Goal: Task Accomplishment & Management: Complete application form

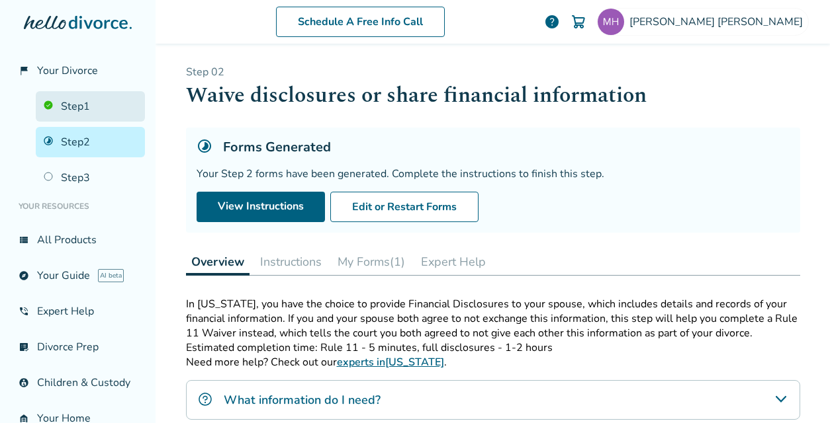
click at [83, 107] on link "Step 1" at bounding box center [90, 106] width 109 height 30
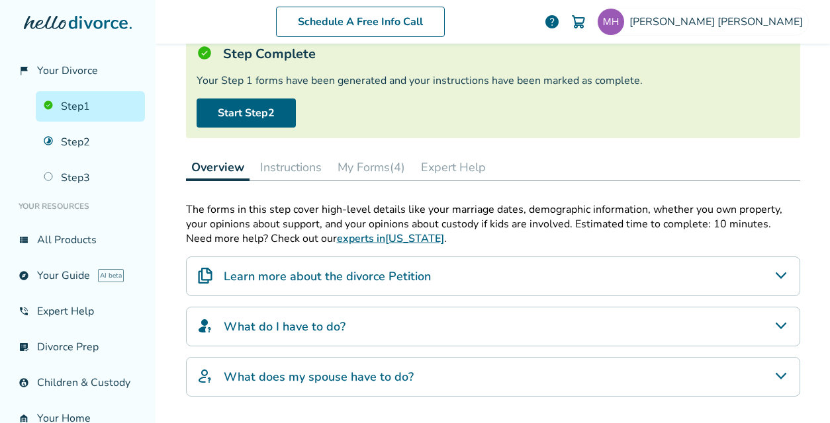
scroll to position [99, 0]
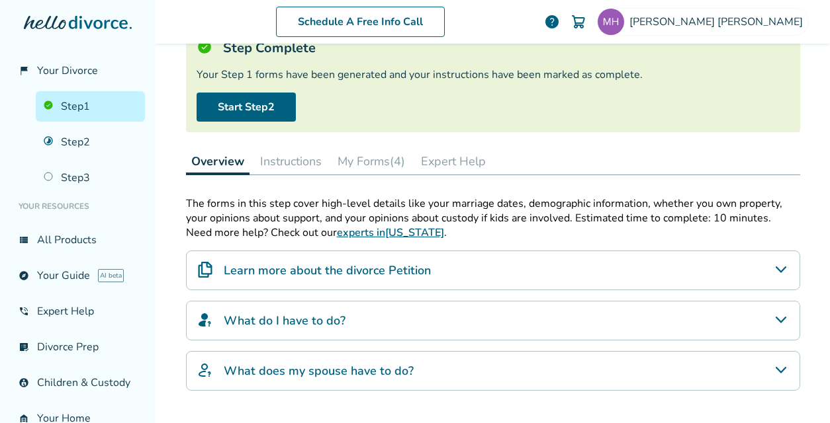
click at [364, 150] on button "My Forms (4)" at bounding box center [371, 161] width 78 height 26
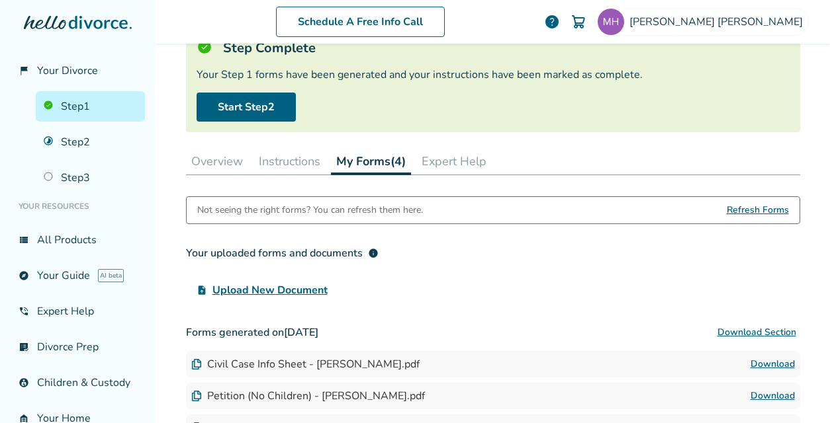
click at [301, 165] on button "Instructions" at bounding box center [289, 161] width 72 height 26
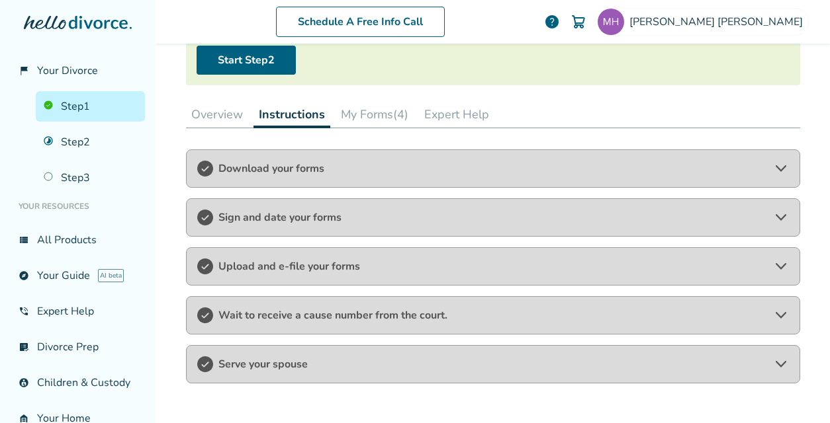
scroll to position [150, 0]
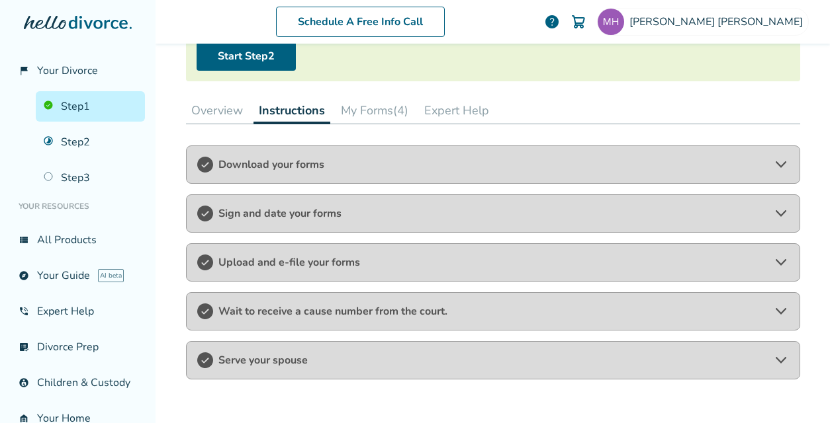
drag, startPoint x: 435, startPoint y: 263, endPoint x: 391, endPoint y: 274, distance: 45.1
click at [391, 274] on div "Upload and e-file your forms" at bounding box center [493, 262] width 614 height 38
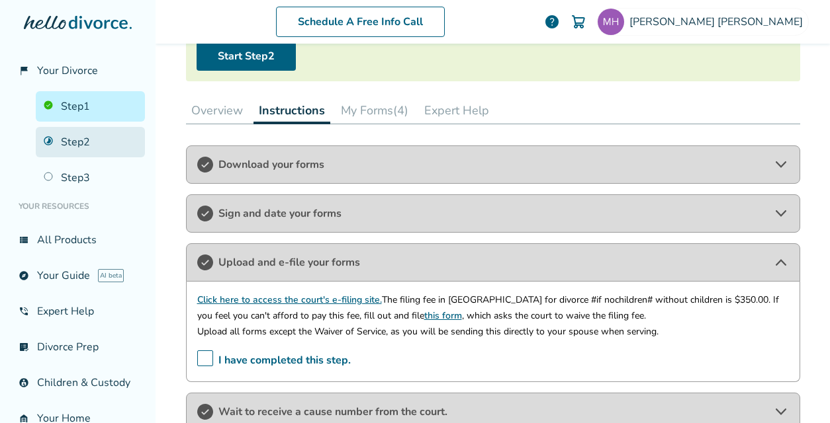
click at [85, 142] on link "Step 2" at bounding box center [90, 142] width 109 height 30
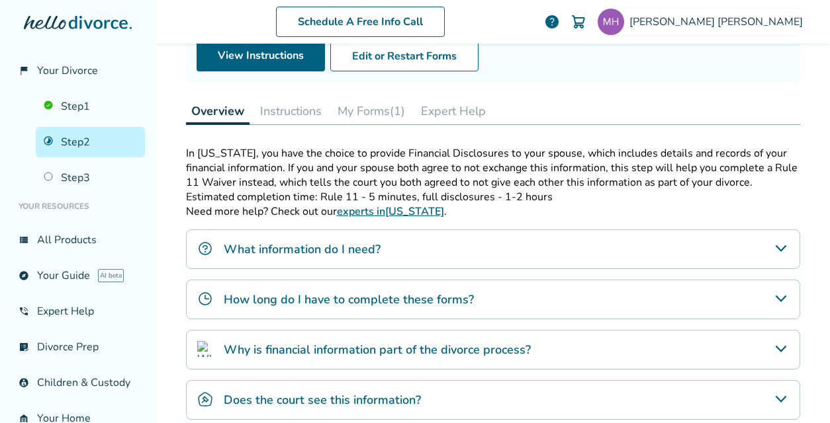
scroll to position [152, 0]
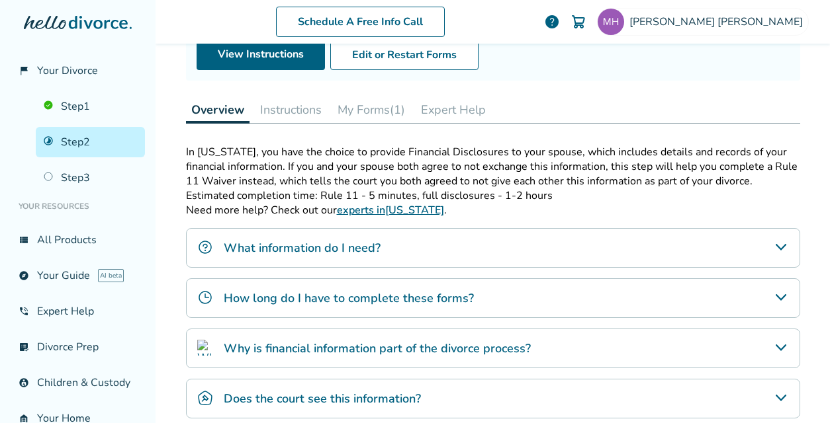
click at [290, 109] on button "Instructions" at bounding box center [291, 110] width 72 height 26
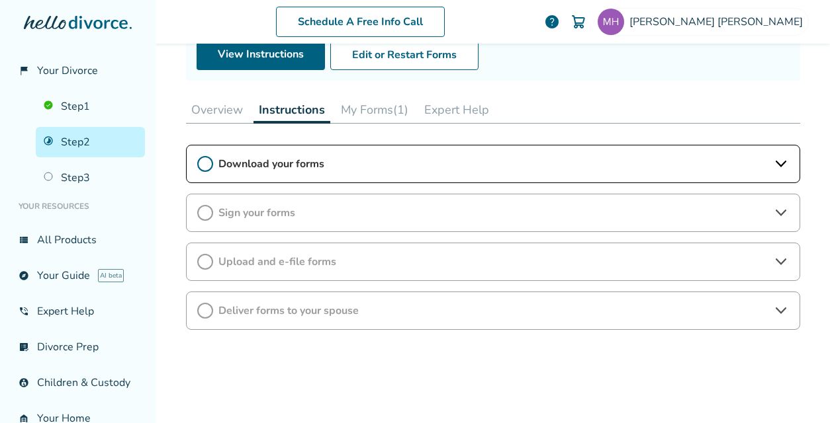
click at [624, 175] on div "Download your forms" at bounding box center [493, 164] width 614 height 38
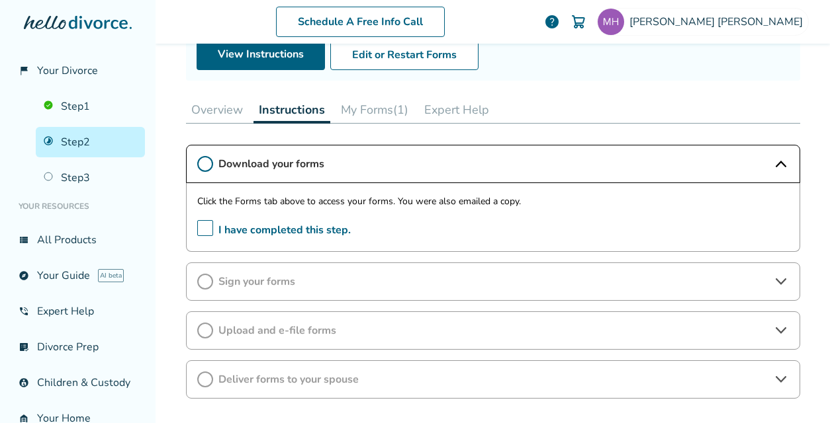
click at [222, 112] on button "Overview" at bounding box center [217, 110] width 62 height 26
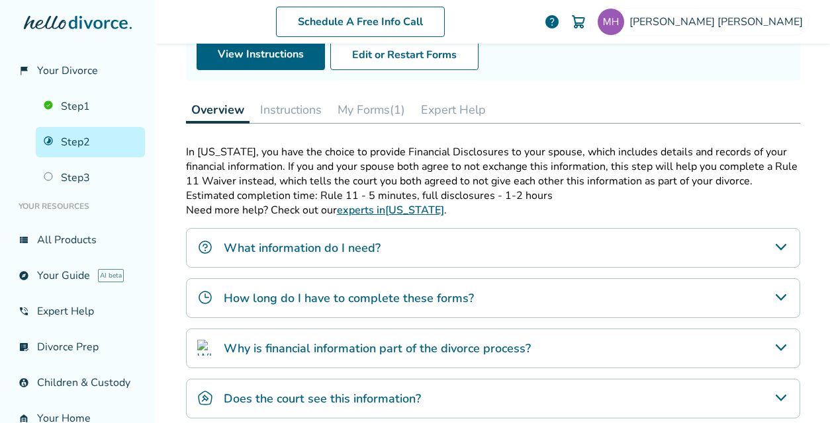
scroll to position [229, 0]
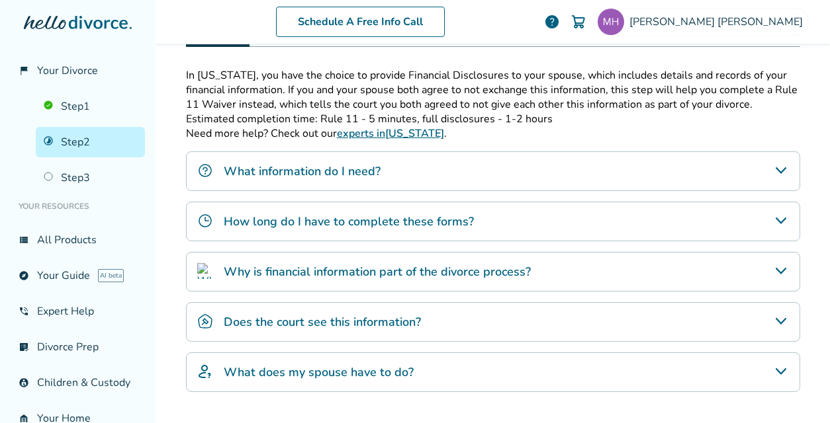
click at [471, 167] on div "What information do I need?" at bounding box center [493, 171] width 614 height 40
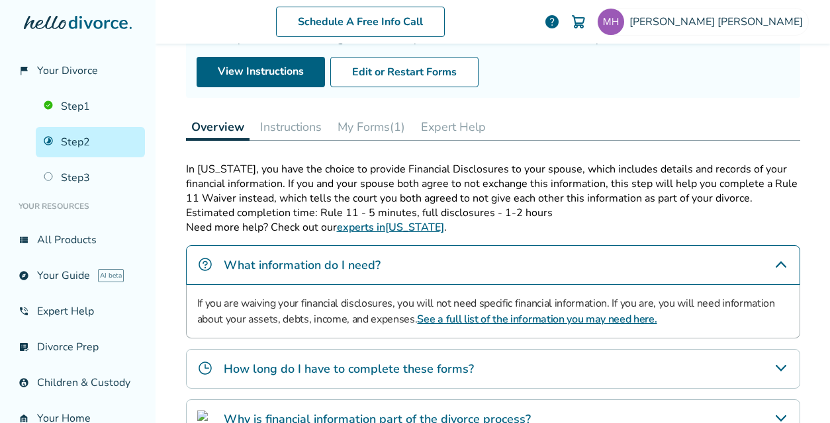
scroll to position [135, 0]
click at [261, 116] on button "Instructions" at bounding box center [291, 127] width 72 height 26
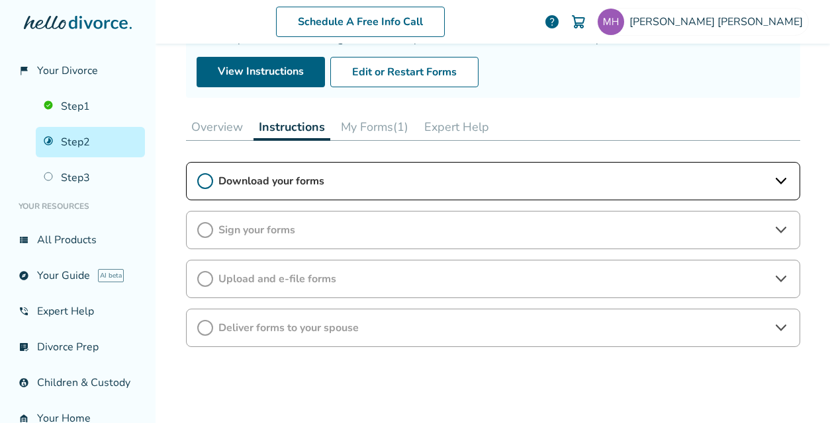
click at [508, 187] on div "Download your forms" at bounding box center [493, 181] width 614 height 38
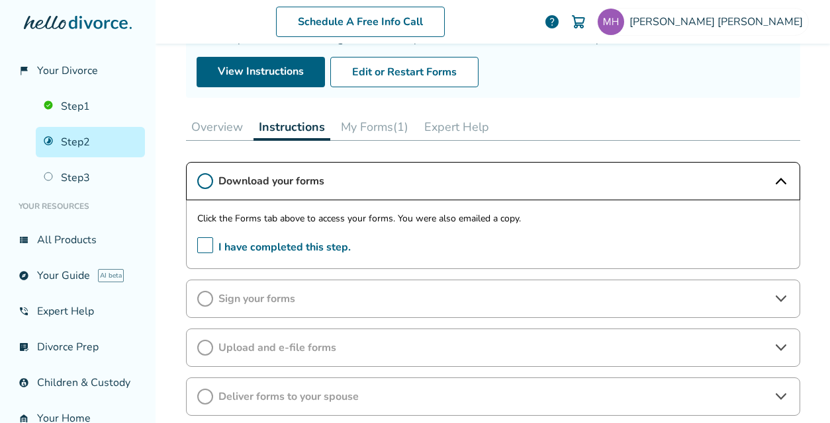
click at [380, 130] on button "My Forms (1)" at bounding box center [374, 127] width 78 height 26
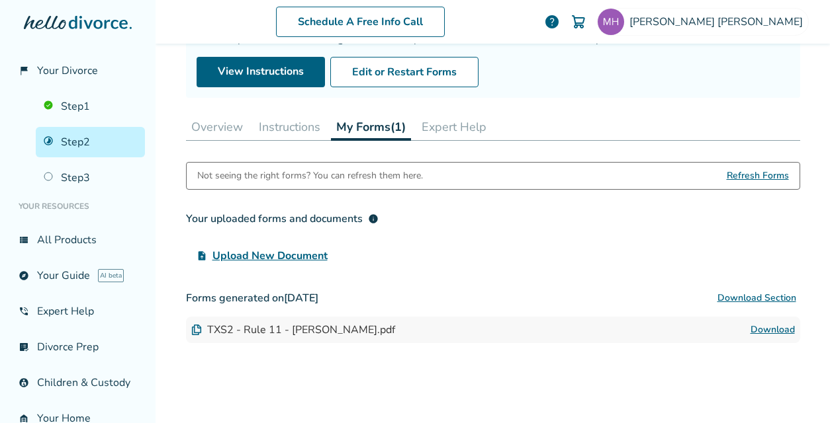
click at [775, 333] on link "Download" at bounding box center [772, 330] width 44 height 16
click at [224, 130] on button "Overview" at bounding box center [217, 127] width 62 height 26
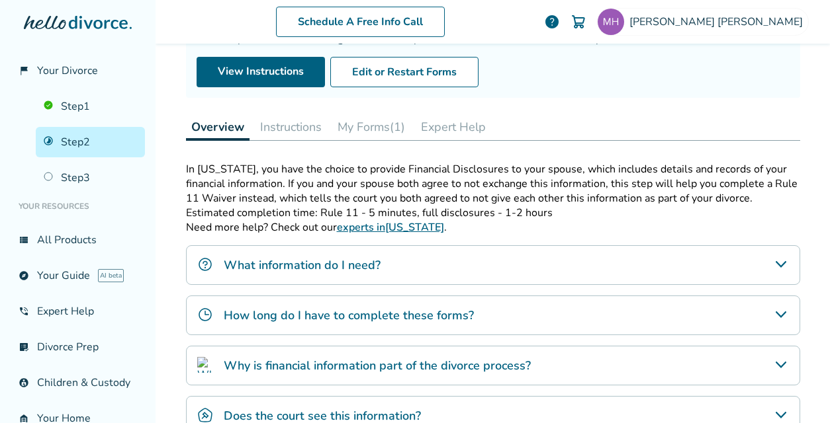
click at [404, 253] on div "What information do I need?" at bounding box center [493, 265] width 614 height 40
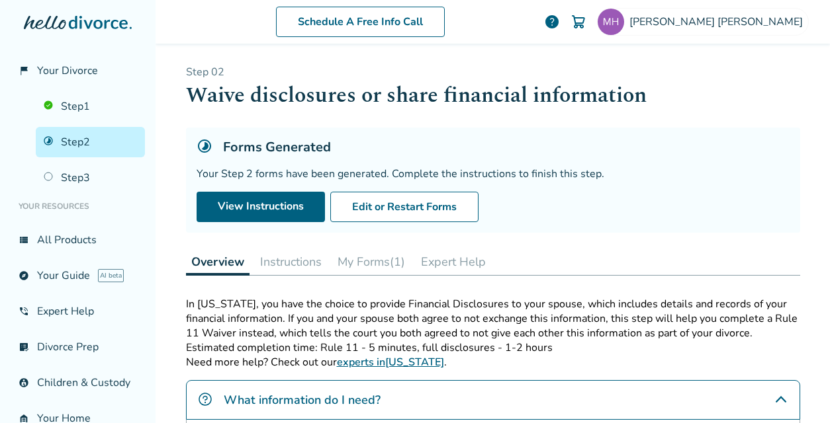
click at [271, 252] on button "Instructions" at bounding box center [291, 262] width 72 height 26
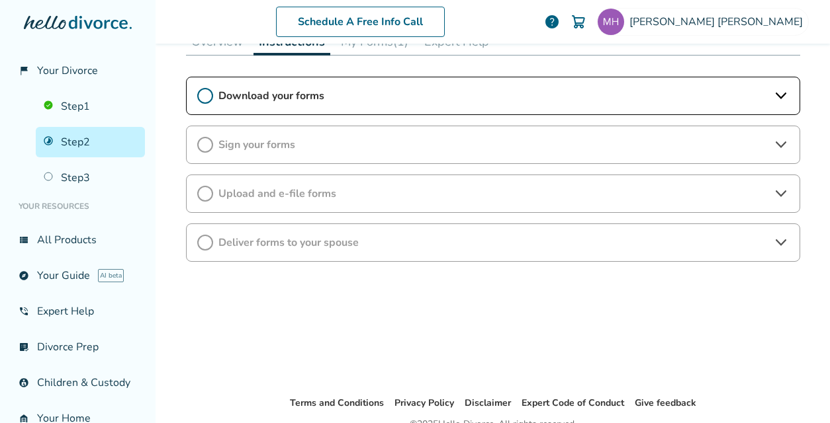
scroll to position [222, 0]
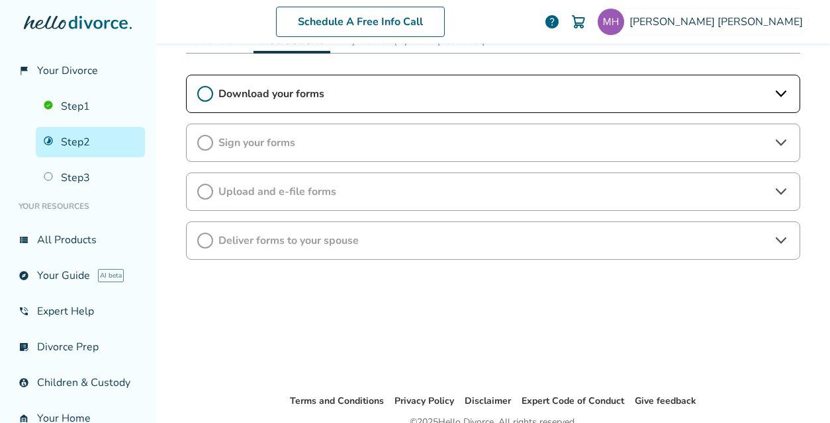
click at [269, 93] on span "Download your forms" at bounding box center [492, 94] width 549 height 15
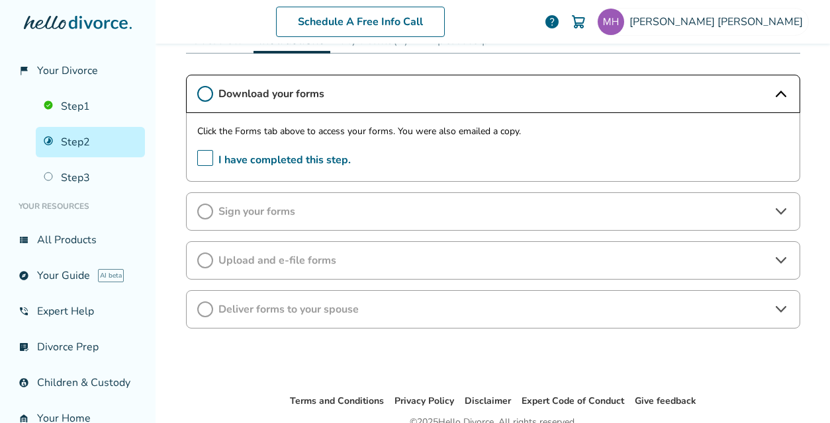
click at [201, 162] on span "I have completed this step." at bounding box center [273, 160] width 153 height 21
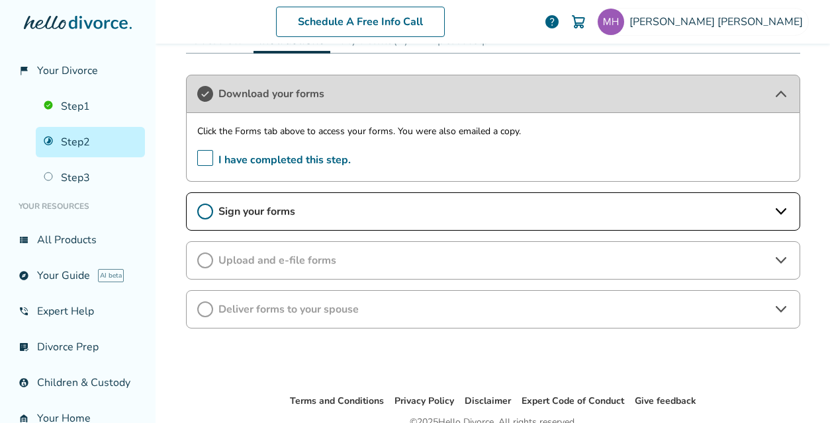
click at [244, 222] on div "Sign your forms" at bounding box center [493, 212] width 614 height 38
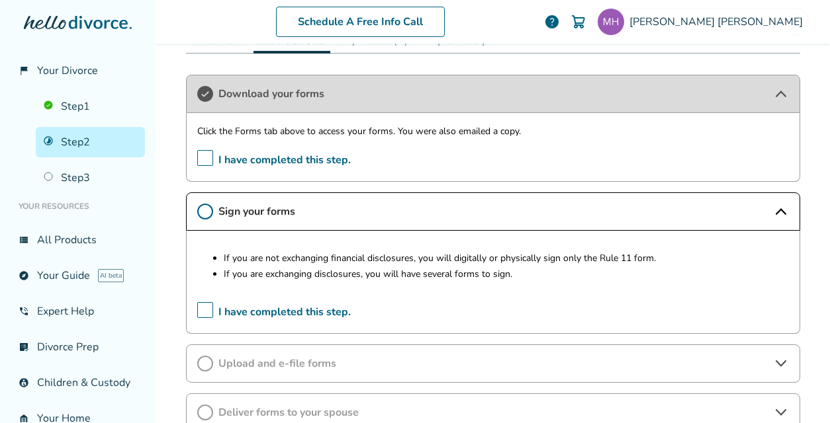
click at [206, 314] on span "I have completed this step." at bounding box center [273, 312] width 153 height 21
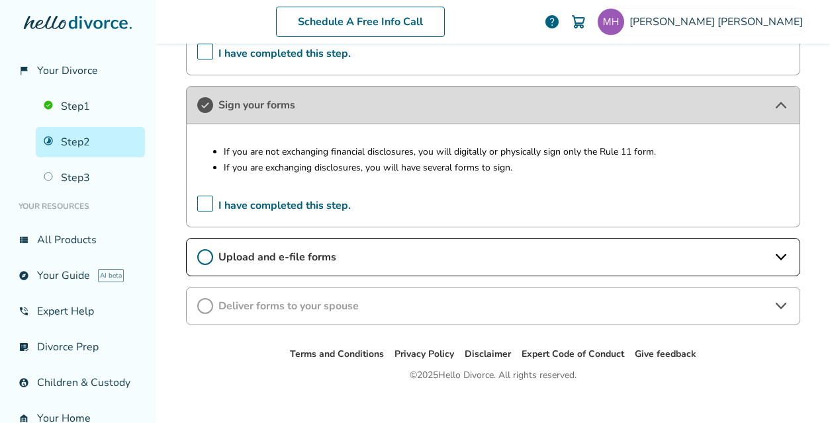
scroll to position [329, 0]
click at [90, 179] on link "Step 3" at bounding box center [90, 178] width 109 height 30
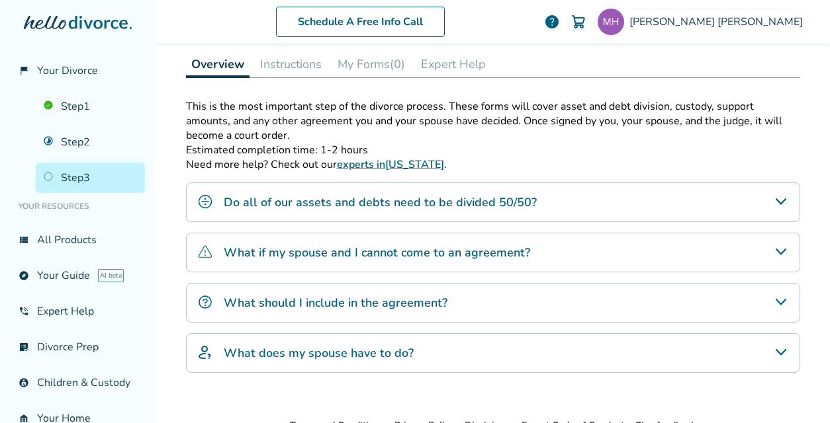
scroll to position [197, 0]
click at [292, 66] on button "Instructions" at bounding box center [291, 63] width 72 height 26
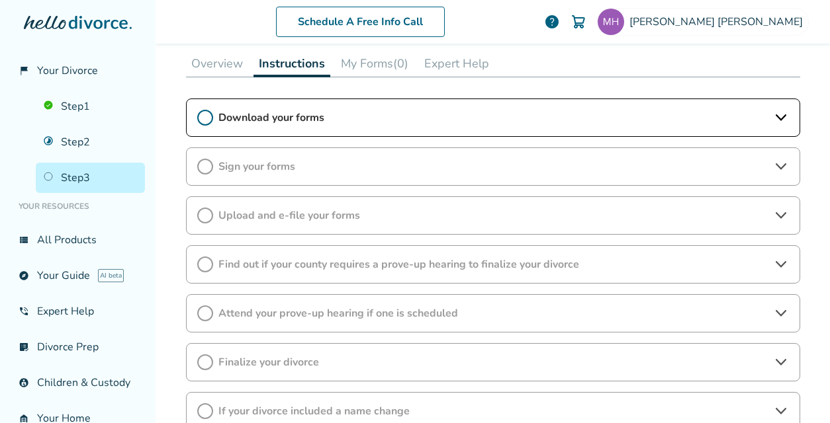
click at [336, 121] on span "Download your forms" at bounding box center [492, 117] width 549 height 15
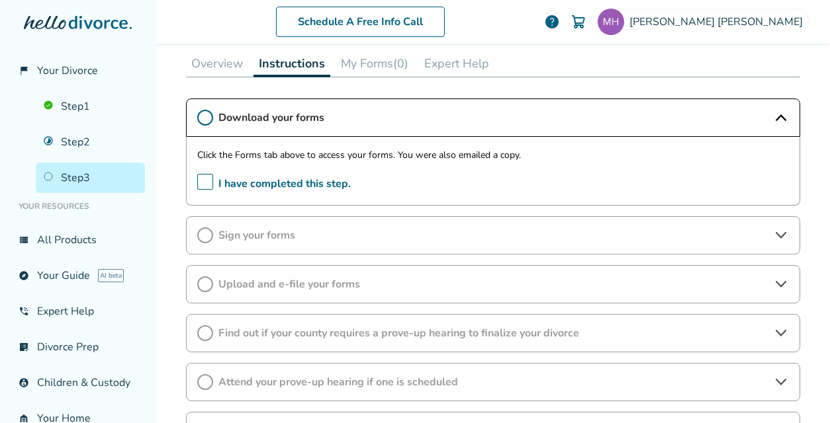
click at [358, 65] on button "My Forms (0)" at bounding box center [374, 63] width 78 height 26
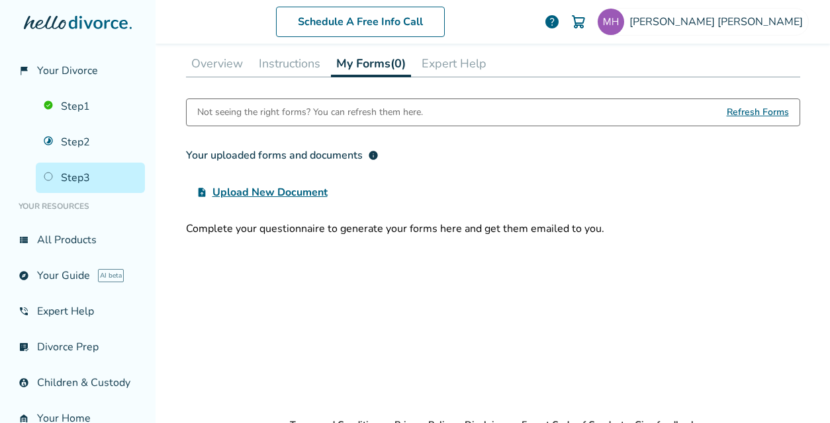
click at [744, 117] on span "Refresh Forms" at bounding box center [757, 112] width 62 height 26
click at [293, 69] on button "Instructions" at bounding box center [289, 63] width 72 height 26
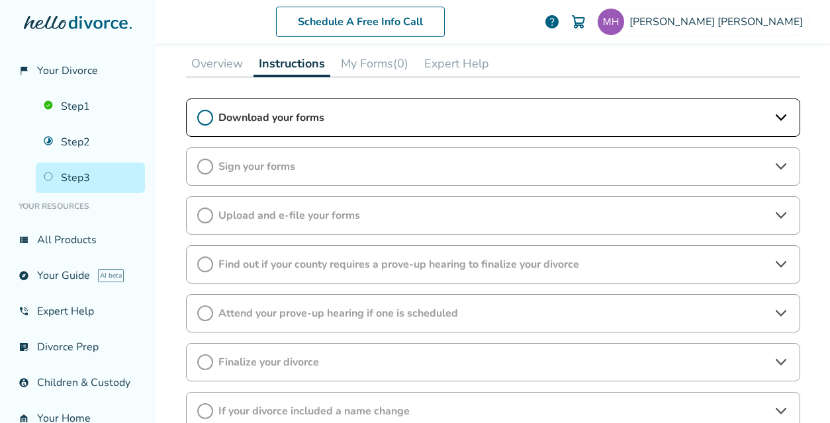
click at [216, 58] on button "Overview" at bounding box center [217, 63] width 62 height 26
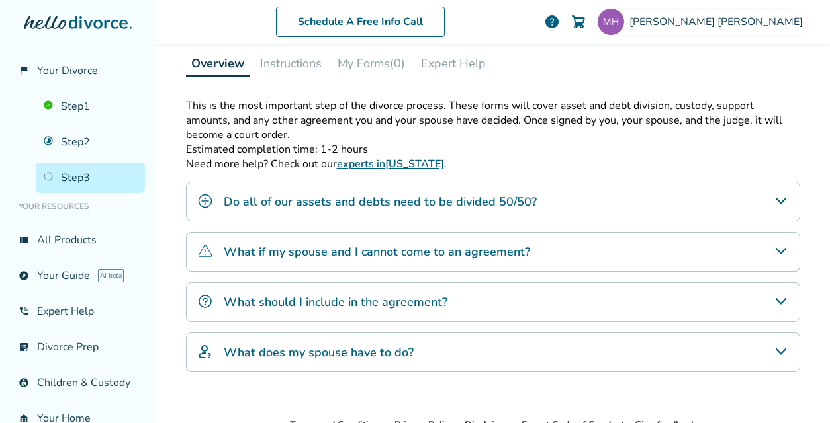
click at [463, 202] on h4 "Do all of our assets and debts need to be divided 50/50?" at bounding box center [380, 201] width 313 height 17
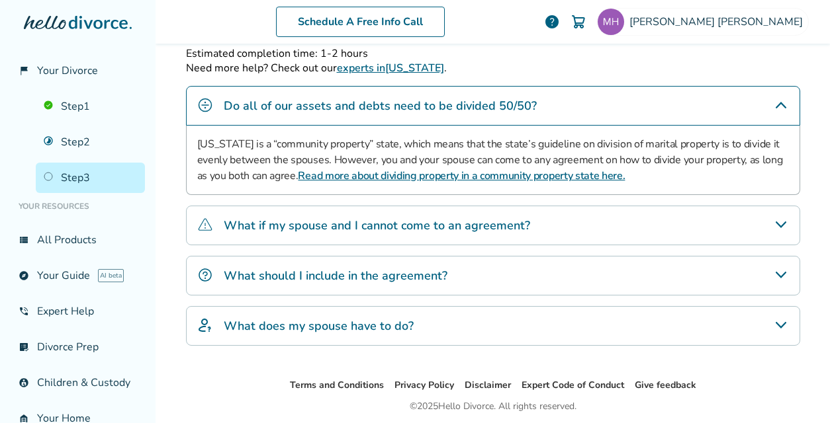
click at [606, 226] on div "What if my spouse and I cannot come to an agreement?" at bounding box center [493, 226] width 614 height 40
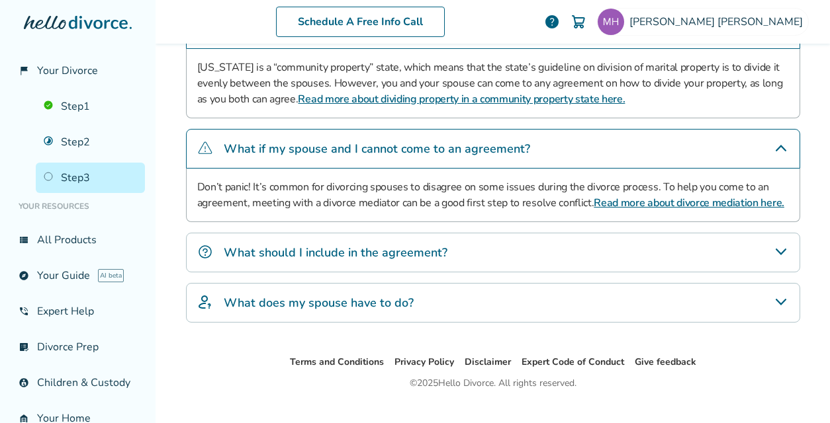
scroll to position [388, 0]
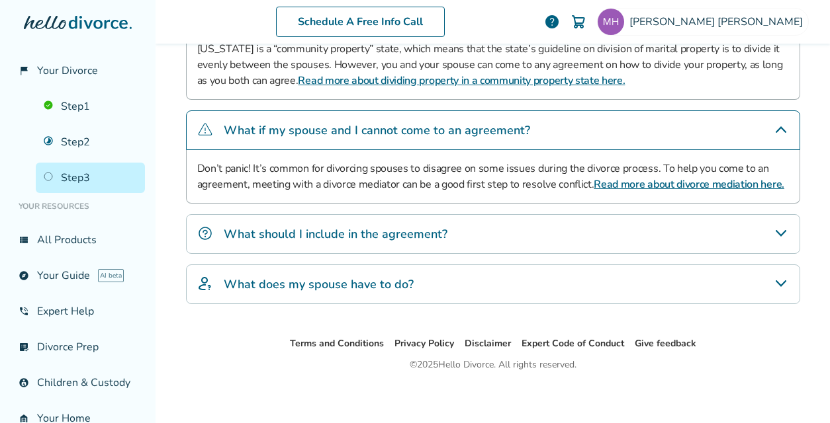
click at [601, 225] on div "What should I include in the agreement?" at bounding box center [493, 234] width 614 height 40
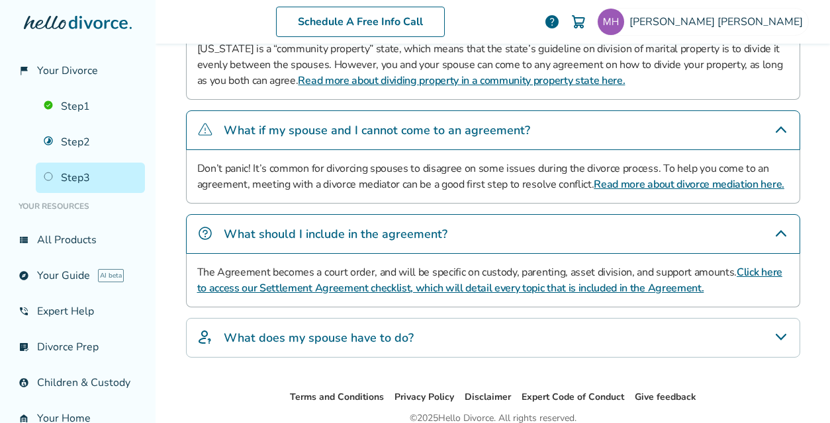
scroll to position [442, 0]
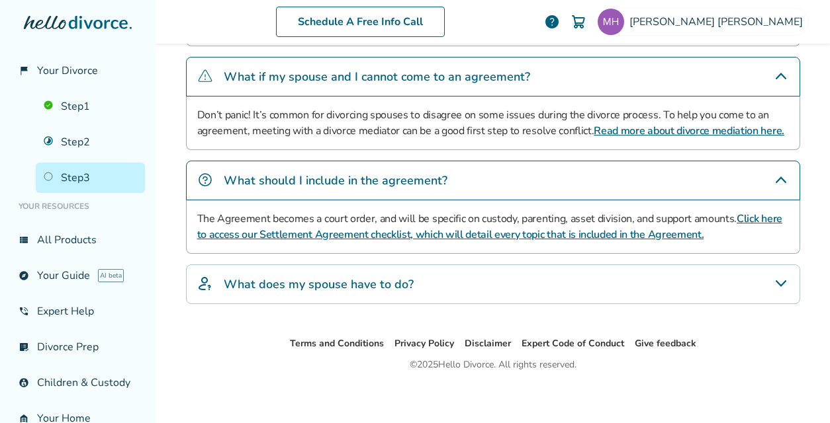
click at [527, 290] on div "What does my spouse have to do?" at bounding box center [493, 285] width 614 height 40
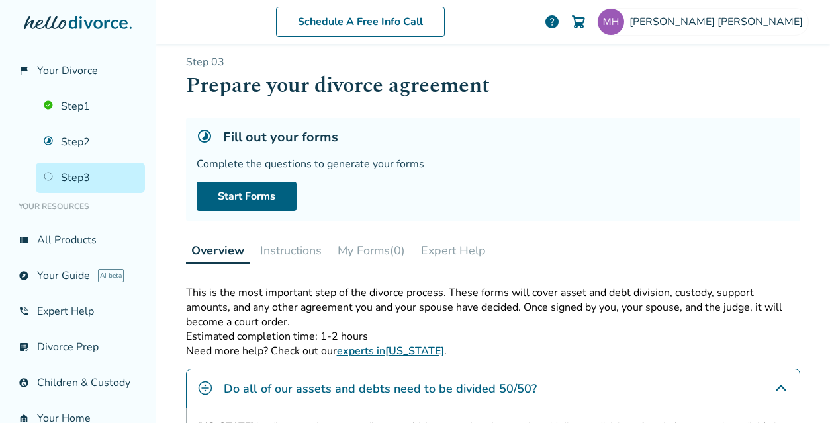
scroll to position [0, 0]
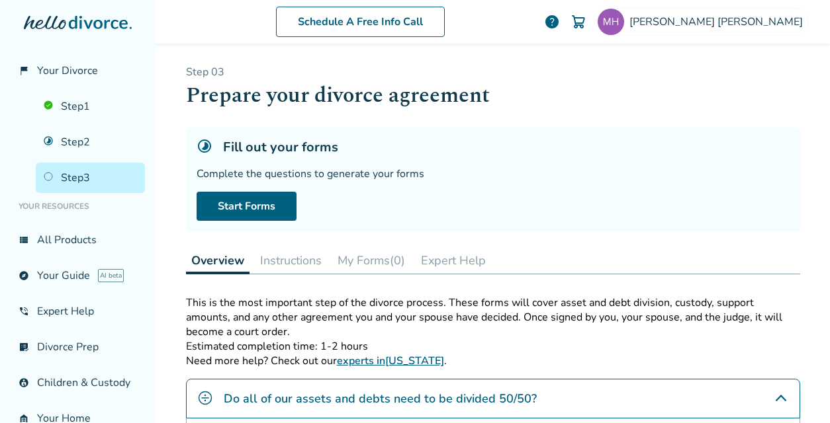
click at [303, 261] on button "Instructions" at bounding box center [291, 260] width 72 height 26
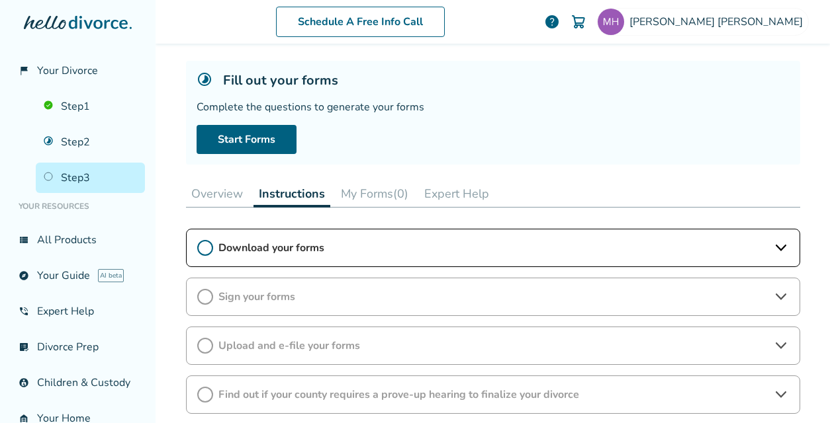
scroll to position [67, 0]
click at [352, 193] on button "My Forms (0)" at bounding box center [374, 193] width 78 height 26
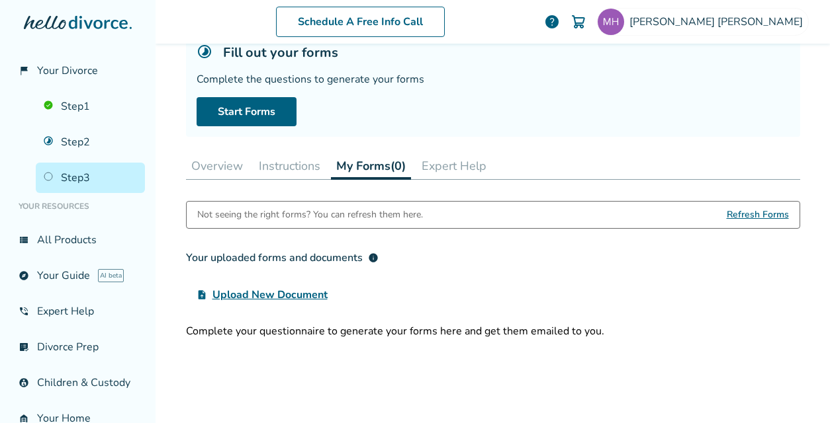
scroll to position [94, 0]
click at [68, 140] on link "Step 2" at bounding box center [90, 142] width 109 height 30
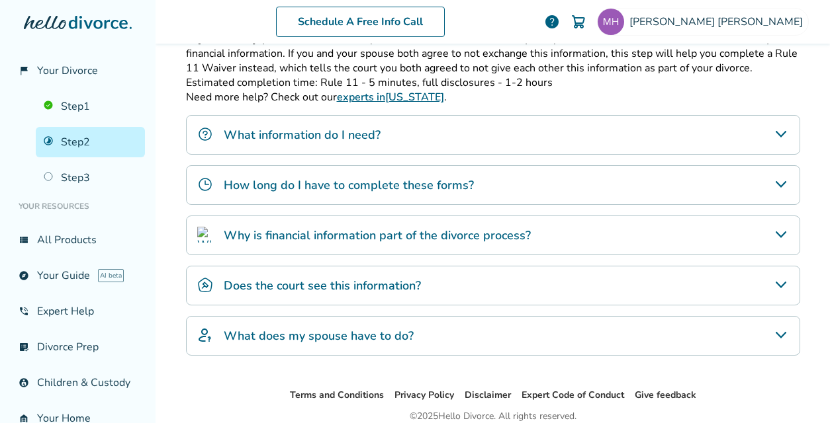
scroll to position [266, 0]
click at [337, 318] on div "What does my spouse have to do?" at bounding box center [493, 336] width 614 height 40
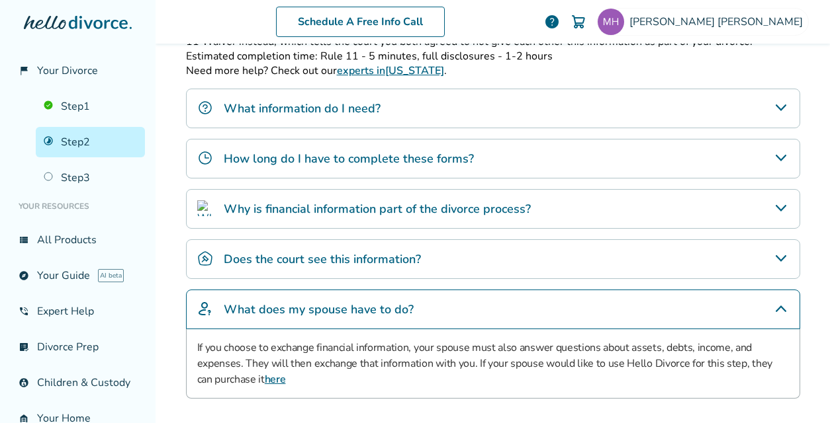
scroll to position [291, 0]
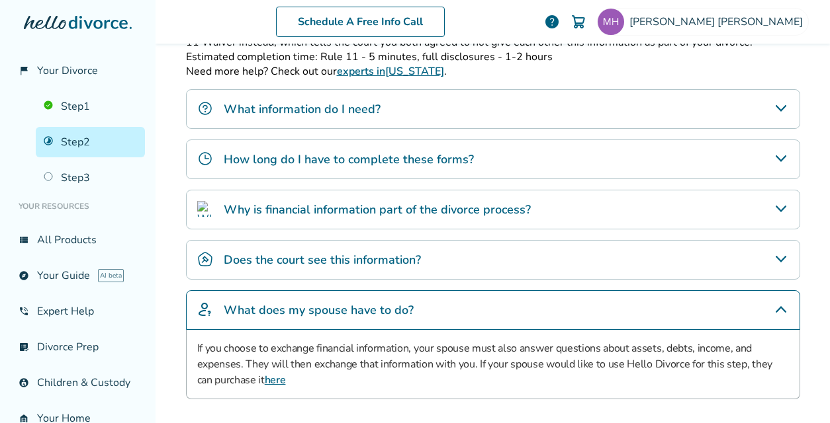
click at [360, 251] on h4 "Does the court see this information?" at bounding box center [322, 259] width 197 height 17
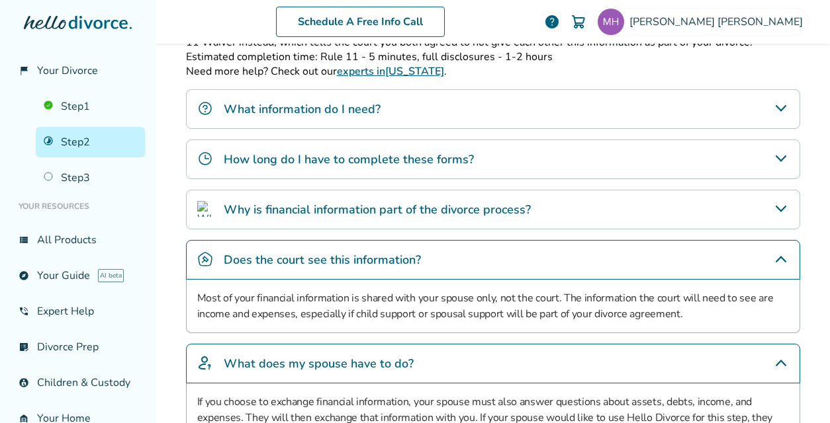
scroll to position [294, 0]
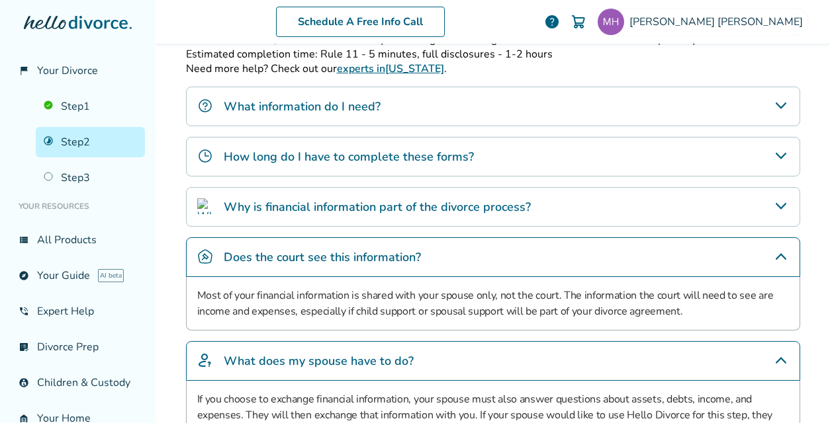
click at [361, 209] on h4 "Why is financial information part of the divorce process?" at bounding box center [377, 206] width 307 height 17
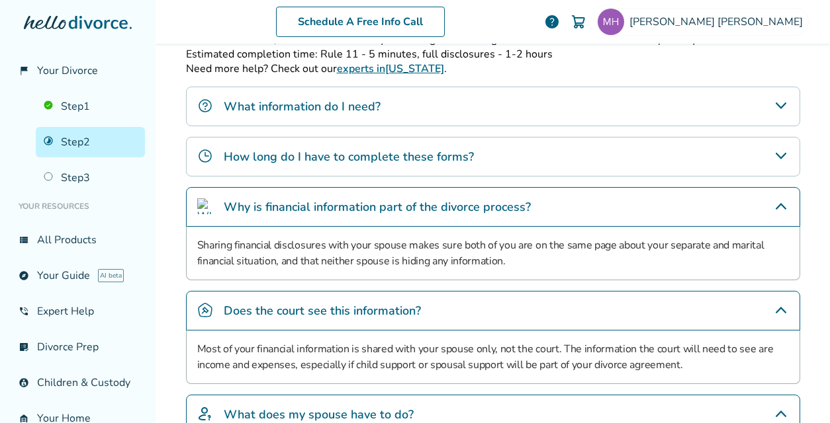
scroll to position [310, 0]
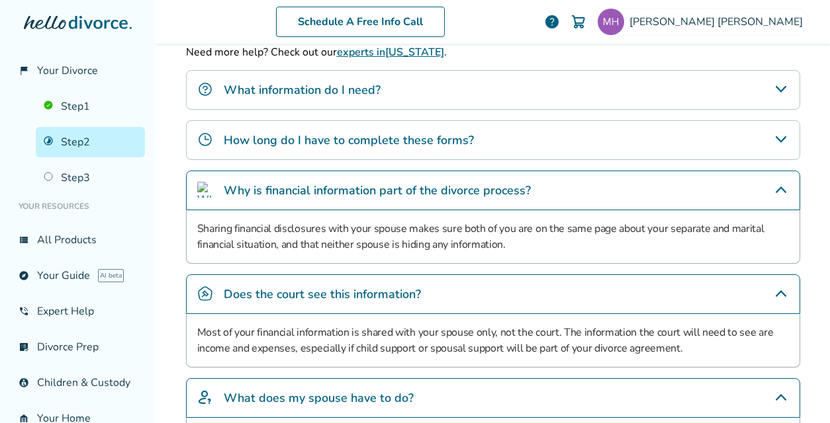
click at [353, 150] on div "How long do I have to complete these forms?" at bounding box center [493, 140] width 614 height 40
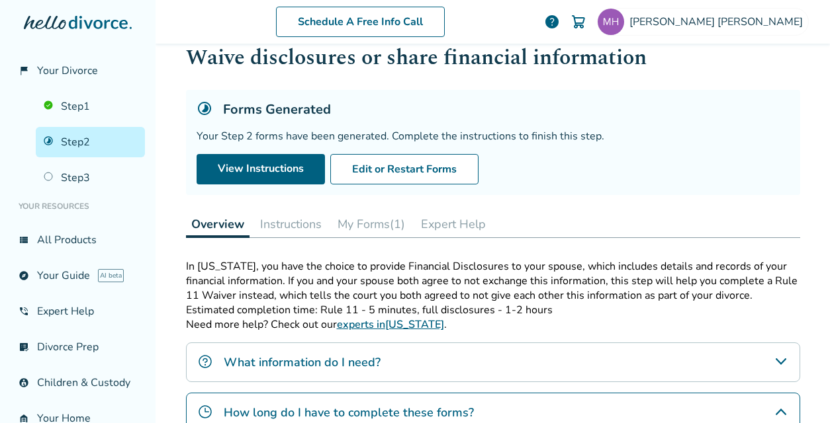
scroll to position [29, 0]
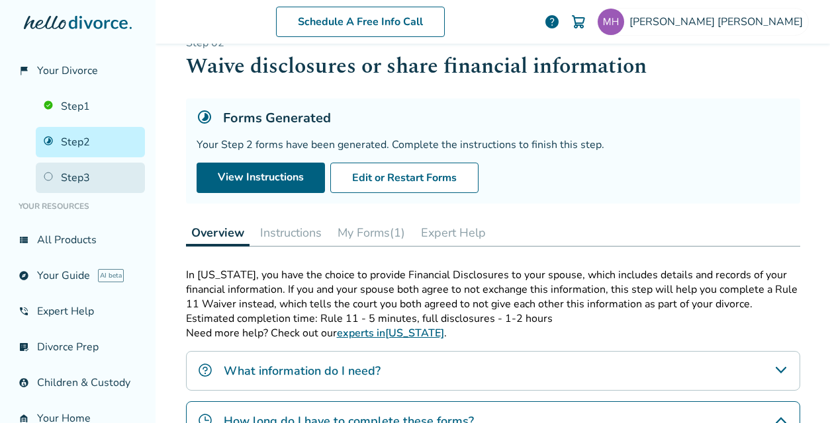
click at [79, 164] on link "Step 3" at bounding box center [90, 178] width 109 height 30
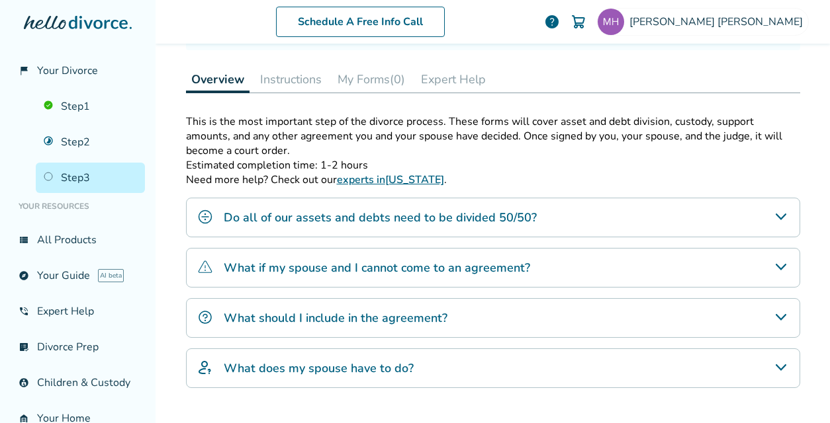
scroll to position [183, 0]
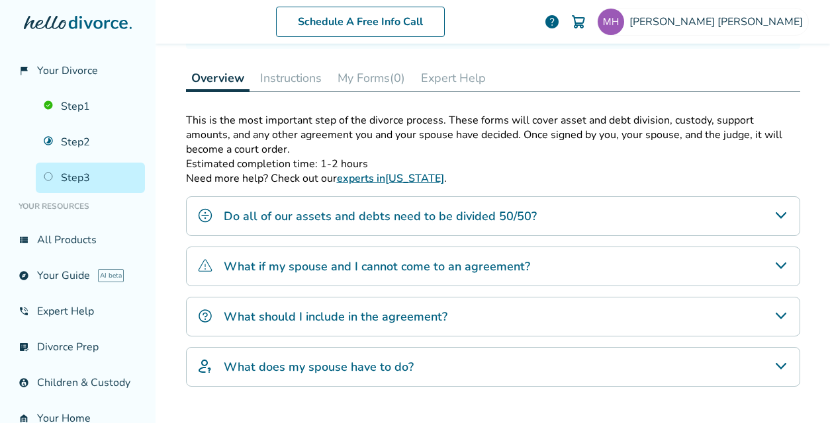
click at [284, 79] on button "Instructions" at bounding box center [291, 78] width 72 height 26
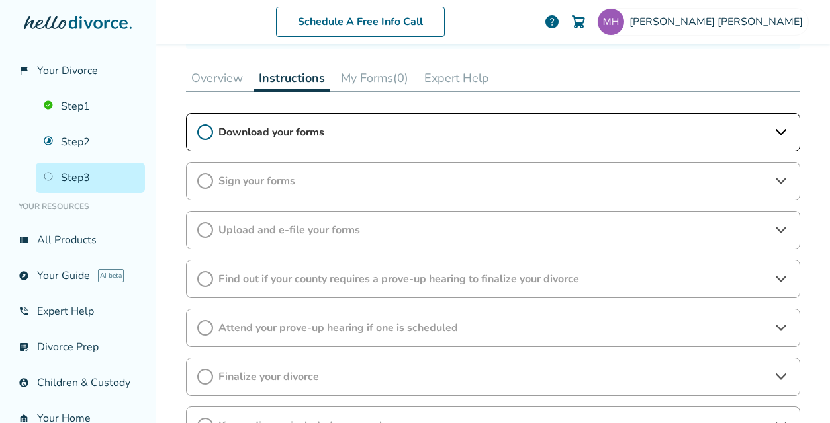
click at [299, 129] on span "Download your forms" at bounding box center [492, 132] width 549 height 15
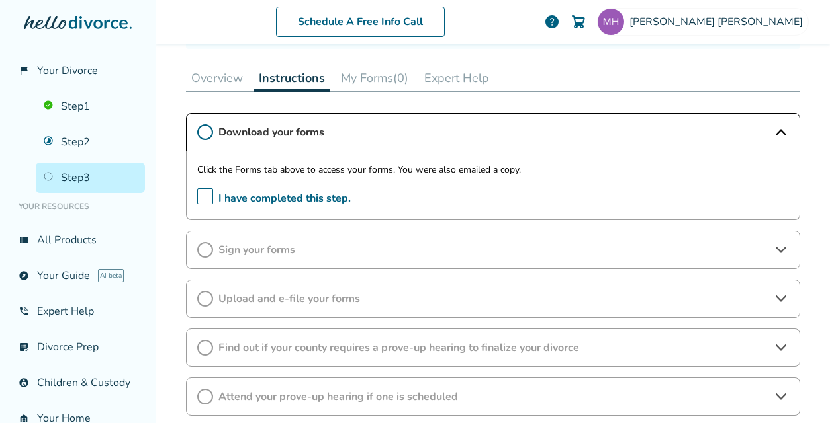
click at [370, 83] on button "My Forms (0)" at bounding box center [374, 78] width 78 height 26
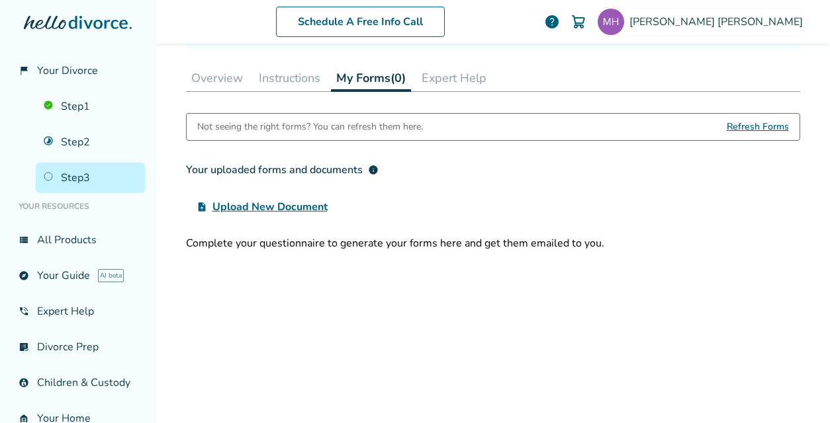
click at [368, 165] on span "info" at bounding box center [373, 170] width 11 height 11
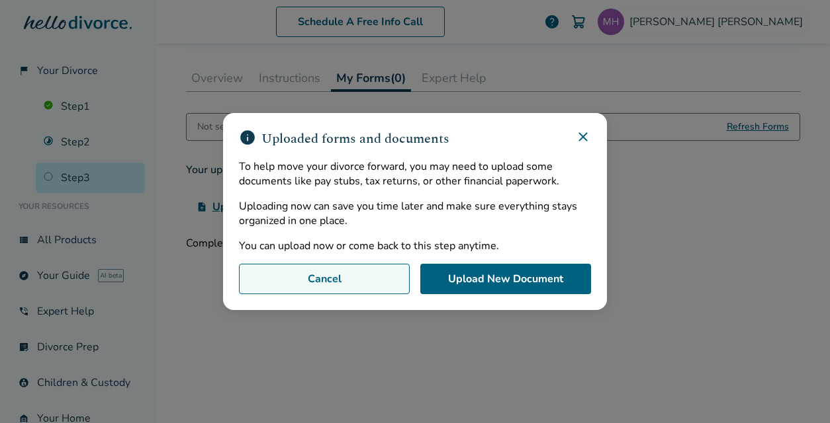
click at [345, 272] on button "Cancel" at bounding box center [324, 279] width 171 height 30
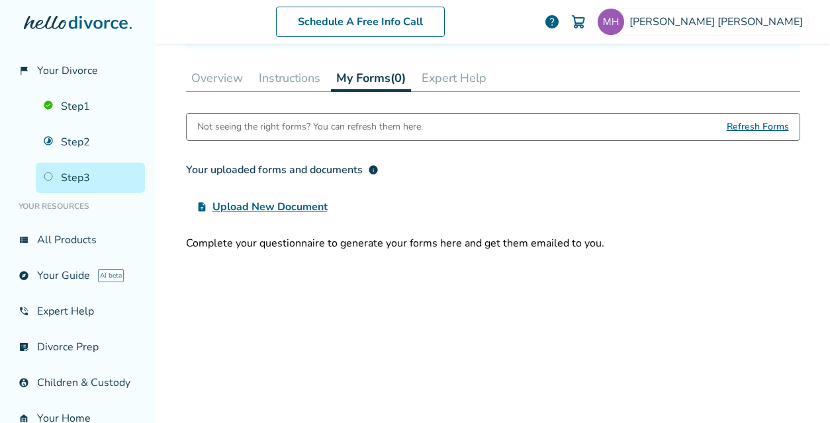
click at [274, 76] on button "Instructions" at bounding box center [289, 78] width 72 height 26
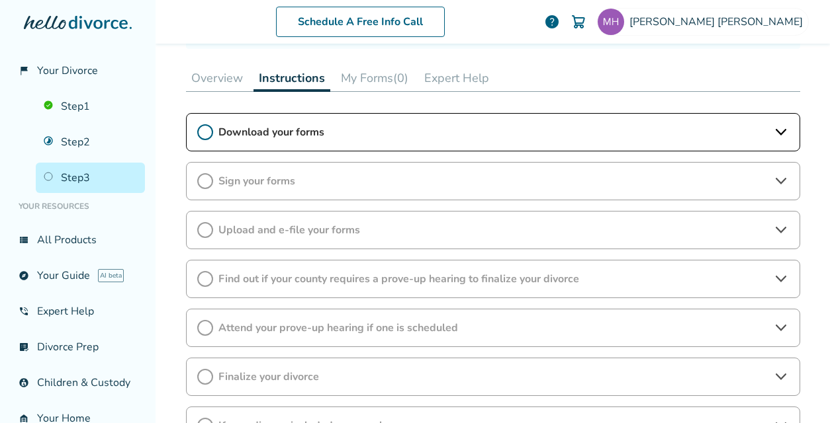
click at [263, 189] on div "Sign your forms" at bounding box center [493, 181] width 614 height 38
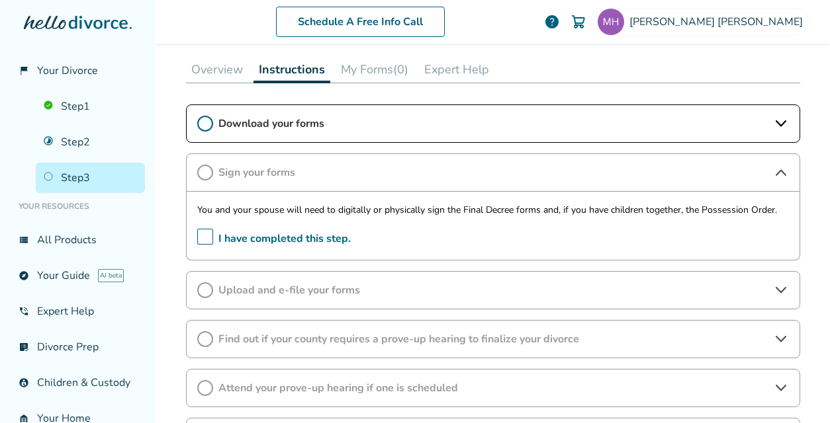
scroll to position [192, 0]
click at [214, 77] on button "Overview" at bounding box center [217, 69] width 62 height 26
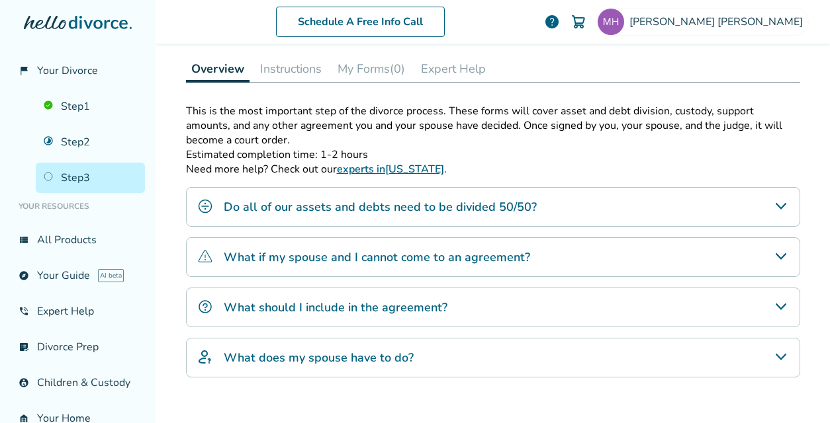
click at [273, 64] on button "Instructions" at bounding box center [291, 69] width 72 height 26
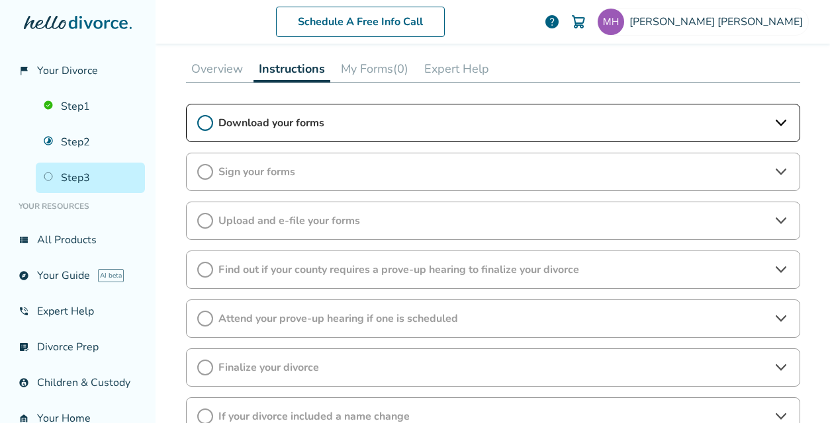
click at [337, 67] on button "My Forms (0)" at bounding box center [374, 69] width 78 height 26
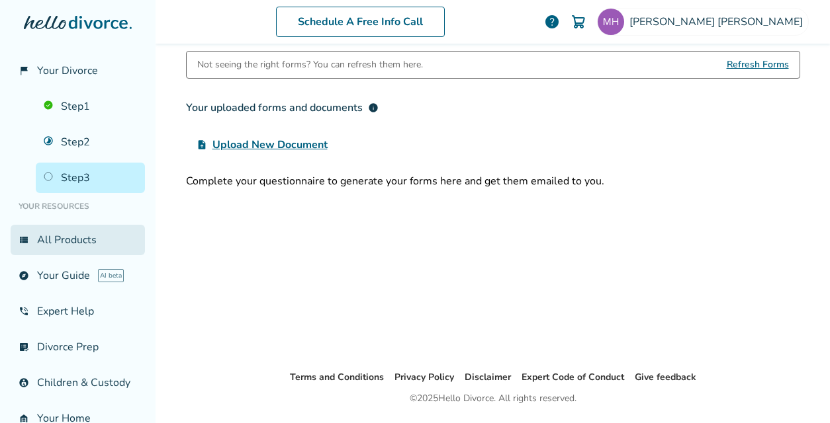
click at [93, 237] on link "view_list All Products" at bounding box center [78, 240] width 134 height 30
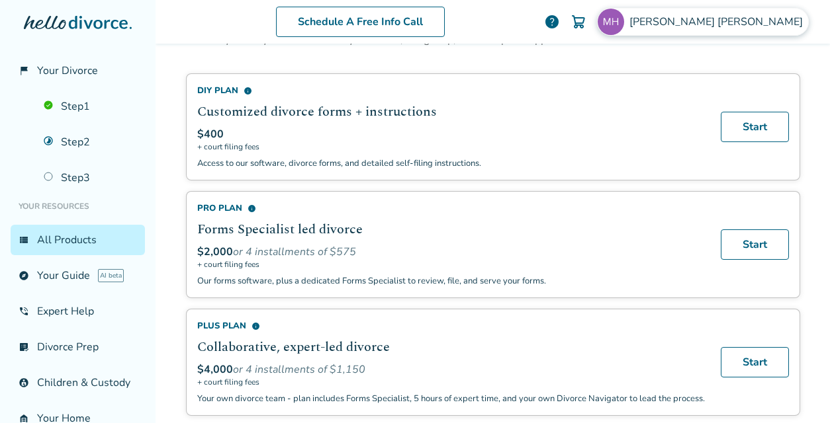
click at [624, 28] on img at bounding box center [610, 22] width 26 height 26
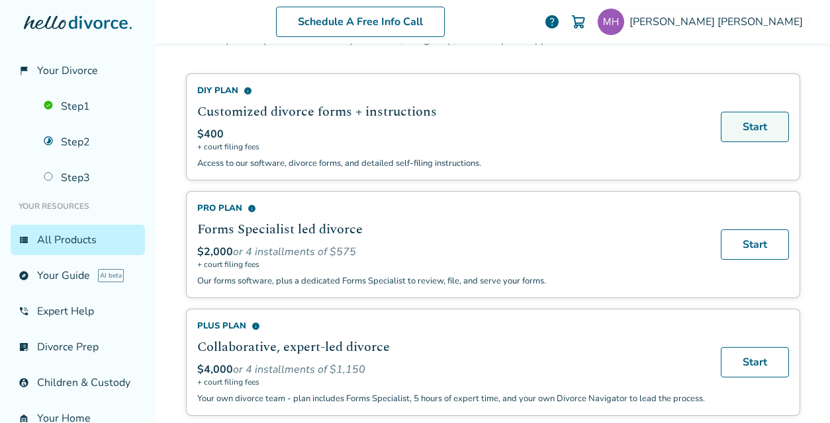
click at [744, 136] on link "Start" at bounding box center [754, 127] width 68 height 30
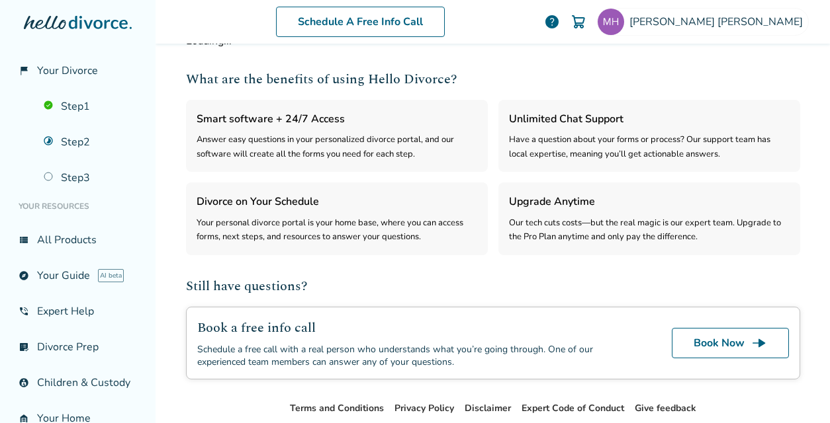
select select "***"
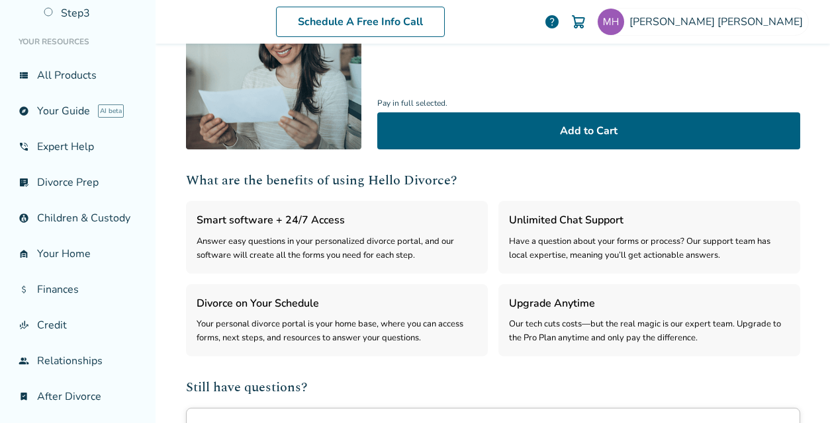
scroll to position [212, 0]
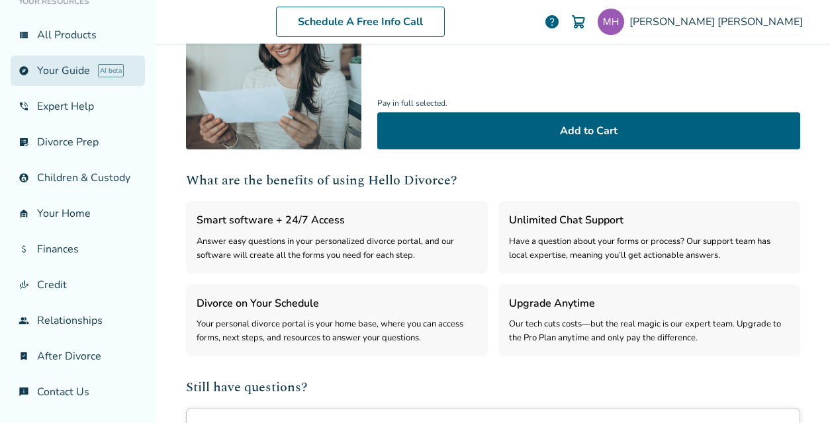
click at [48, 60] on link "explore Your Guide AI beta" at bounding box center [78, 71] width 134 height 30
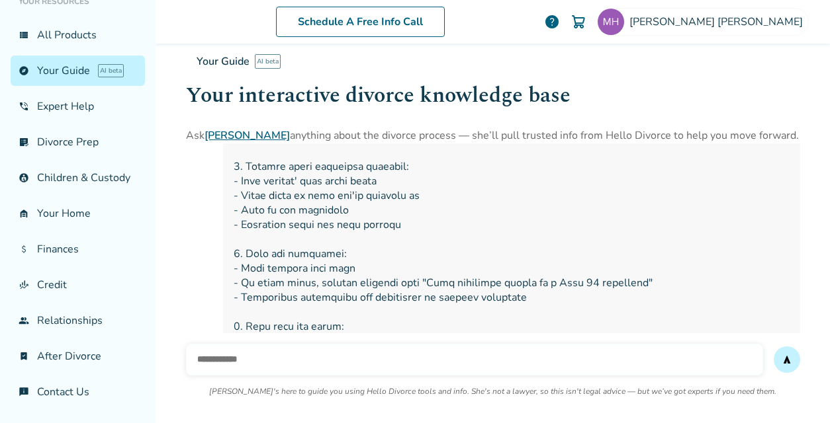
scroll to position [591, 0]
click at [187, 249] on div at bounding box center [493, 218] width 614 height 429
click at [544, 18] on div "Schedule A Free Info Call" at bounding box center [360, 22] width 367 height 30
click at [423, 66] on div "Your Guide AI beta" at bounding box center [493, 62] width 614 height 36
click at [70, 100] on link "phone_in_talk Expert Help" at bounding box center [78, 106] width 134 height 30
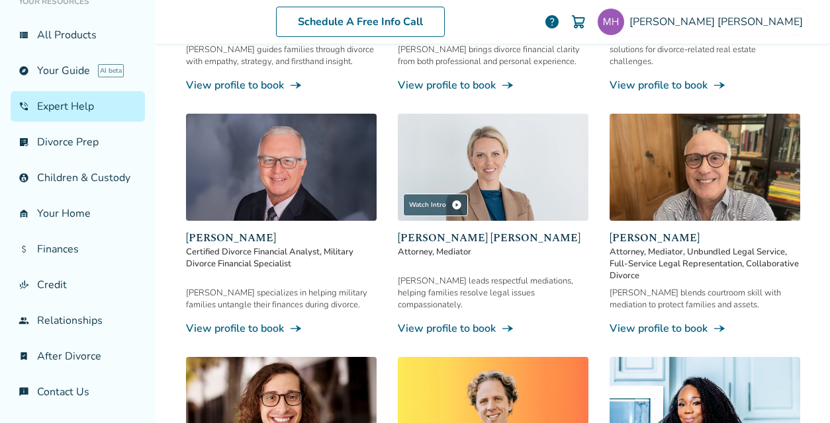
scroll to position [65, 0]
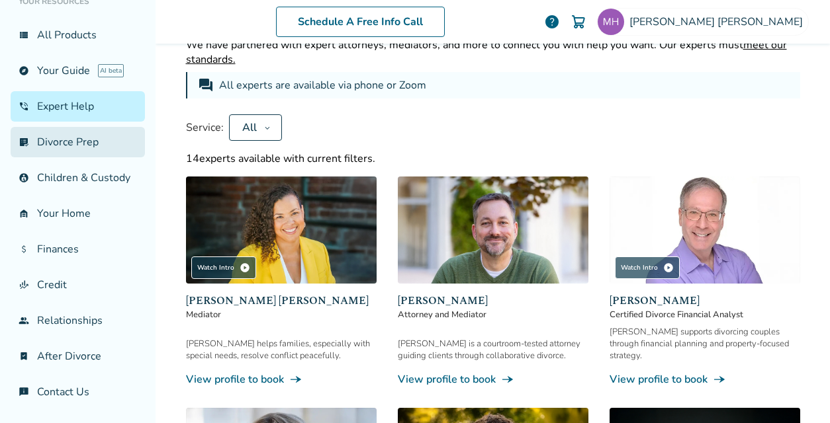
click at [84, 138] on link "list_alt_check Divorce Prep" at bounding box center [78, 142] width 134 height 30
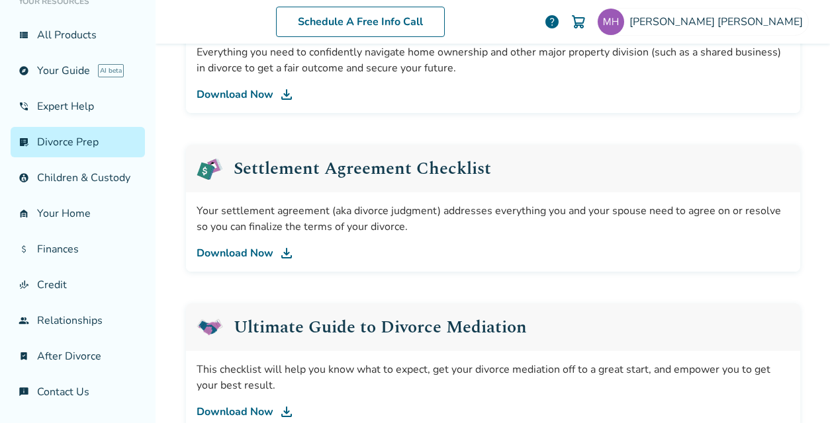
scroll to position [603, 0]
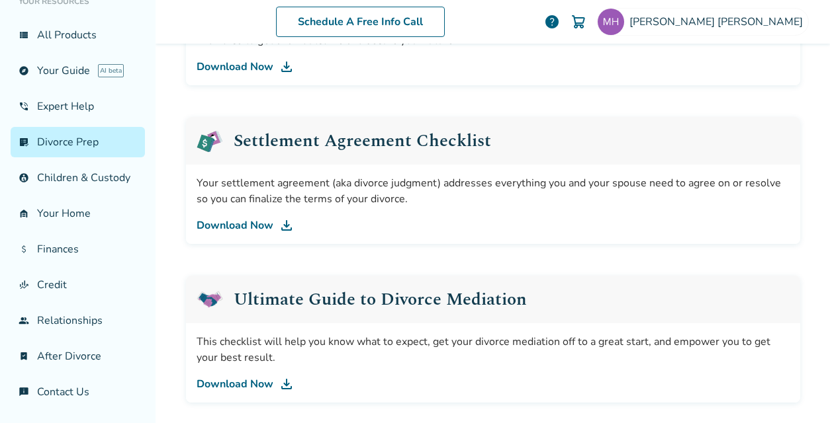
click at [282, 225] on img at bounding box center [287, 226] width 16 height 16
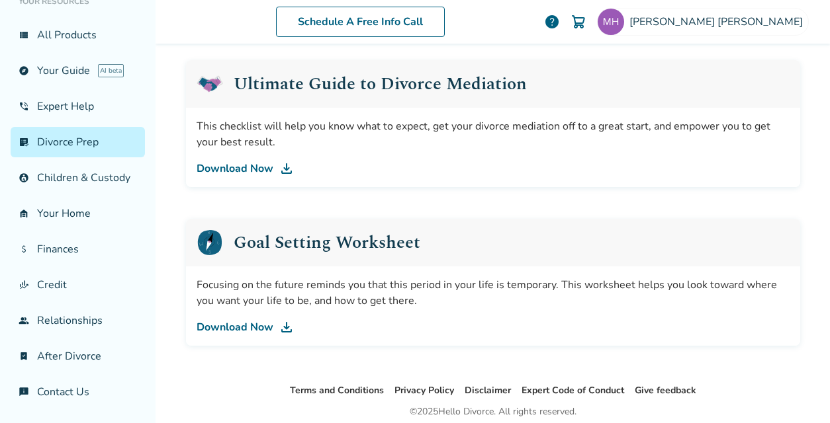
scroll to position [869, 0]
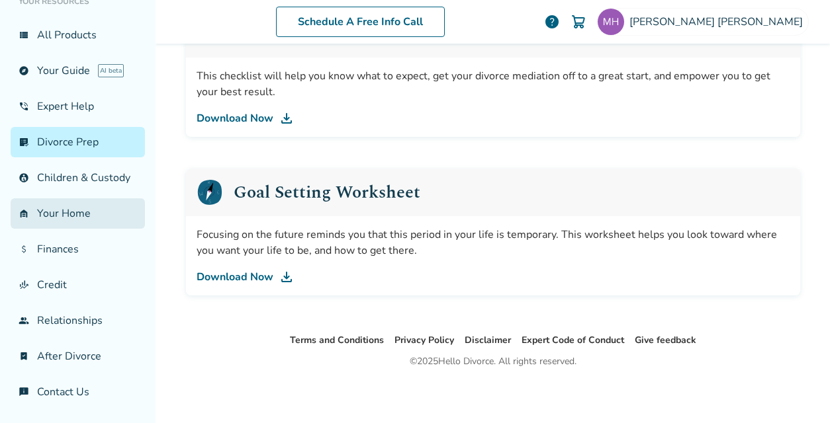
click at [71, 218] on link "garage_home Your Home" at bounding box center [78, 213] width 134 height 30
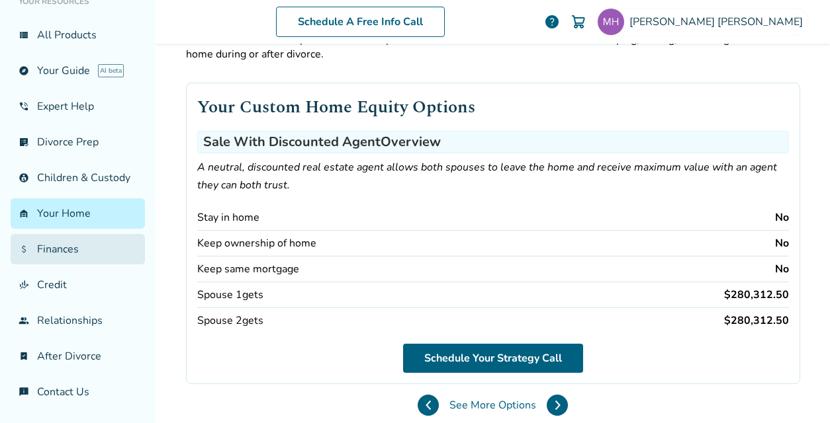
click at [71, 252] on link "attach_money Finances" at bounding box center [78, 249] width 134 height 30
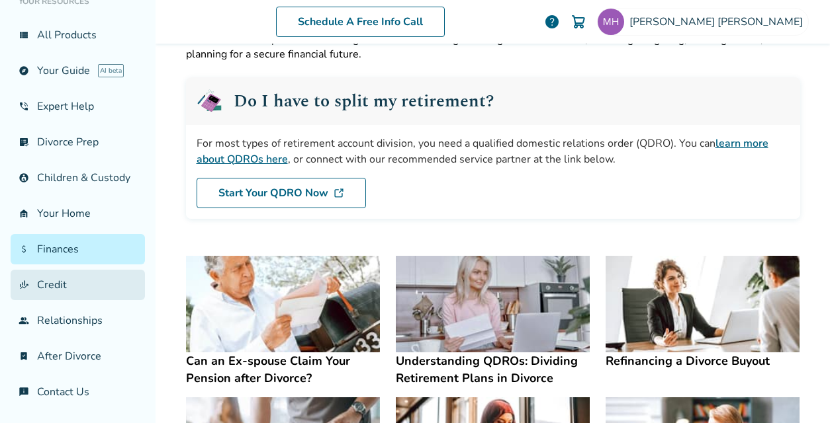
click at [70, 285] on link "finance_mode Credit" at bounding box center [78, 285] width 134 height 30
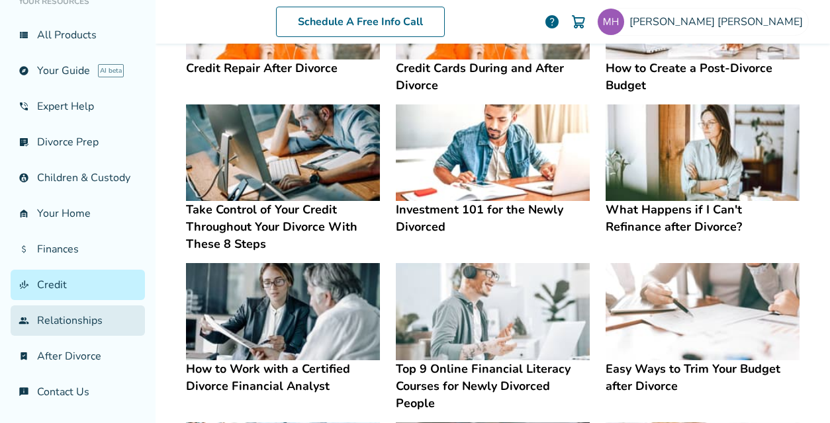
click at [58, 321] on link "group Relationships" at bounding box center [78, 321] width 134 height 30
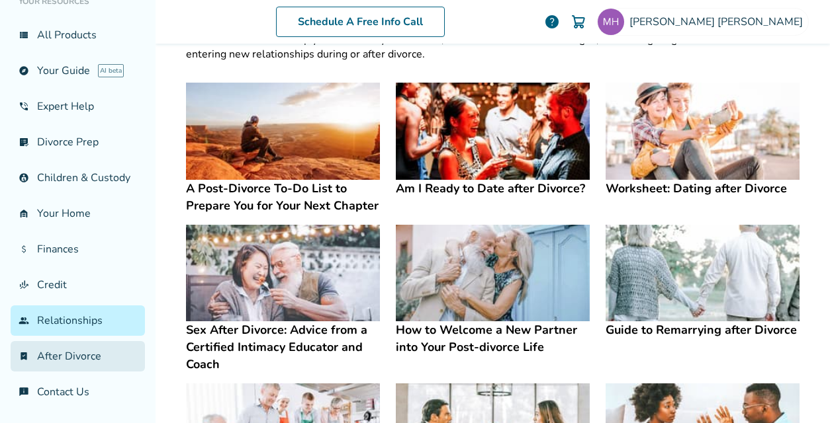
click at [52, 363] on link "bookmark_check After Divorce" at bounding box center [78, 356] width 134 height 30
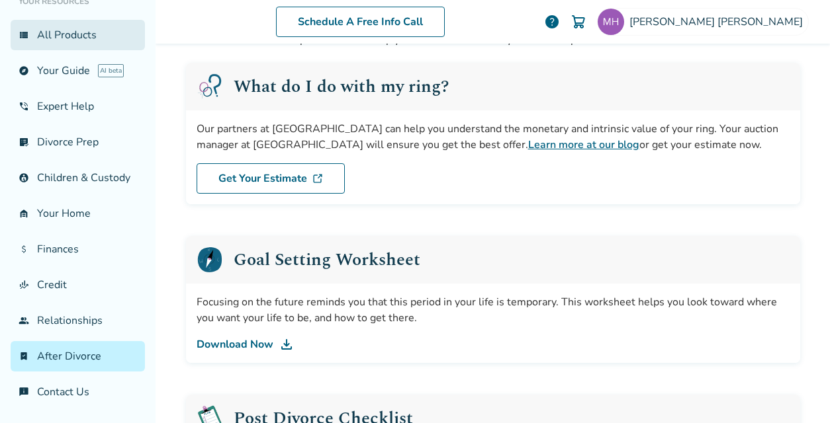
click at [31, 20] on link "view_list All Products" at bounding box center [78, 35] width 134 height 30
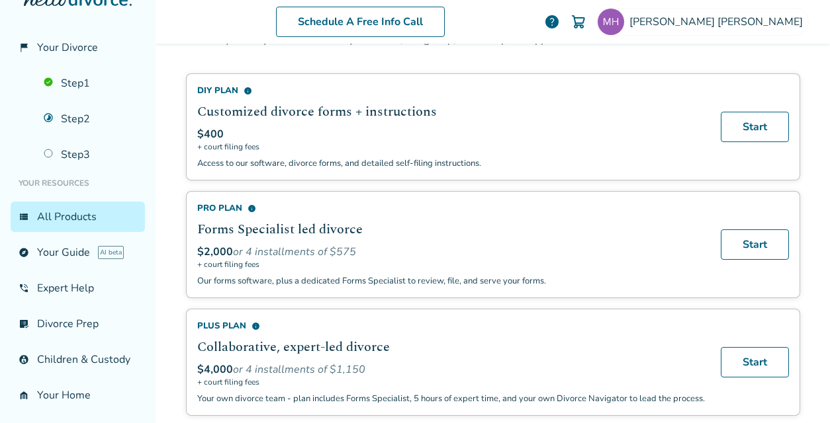
scroll to position [14, 0]
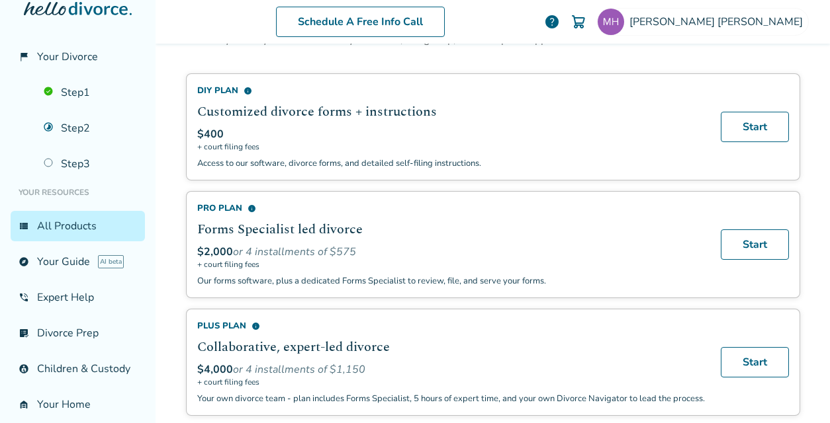
click at [715, 38] on div "Schedule A Free Info Call Matthew Herrick help" at bounding box center [492, 22] width 653 height 52
click at [722, 28] on span "Matthew Herrick" at bounding box center [718, 22] width 179 height 15
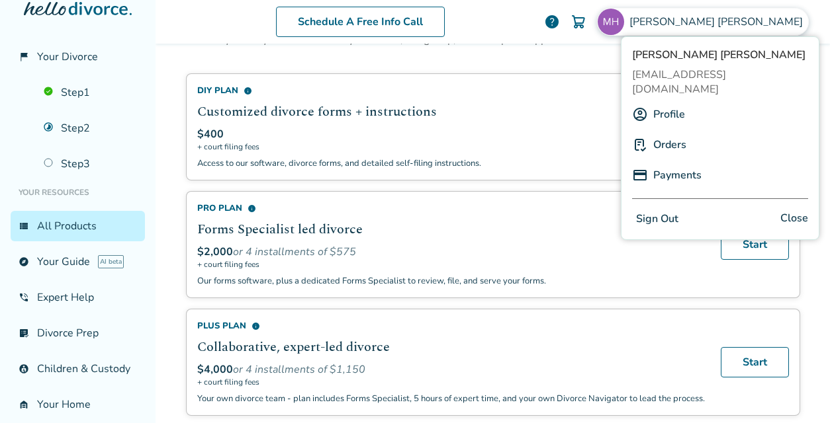
click at [665, 132] on link "Orders" at bounding box center [669, 144] width 33 height 25
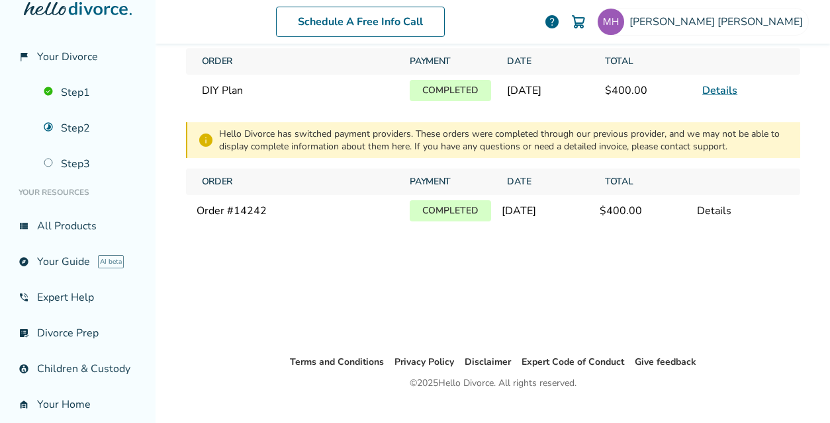
click at [716, 89] on link "Details" at bounding box center [719, 90] width 35 height 15
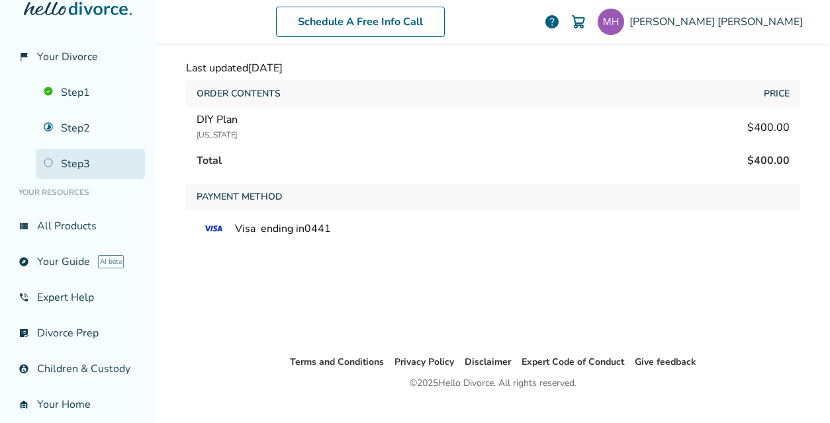
click at [83, 157] on link "Step 3" at bounding box center [90, 164] width 109 height 30
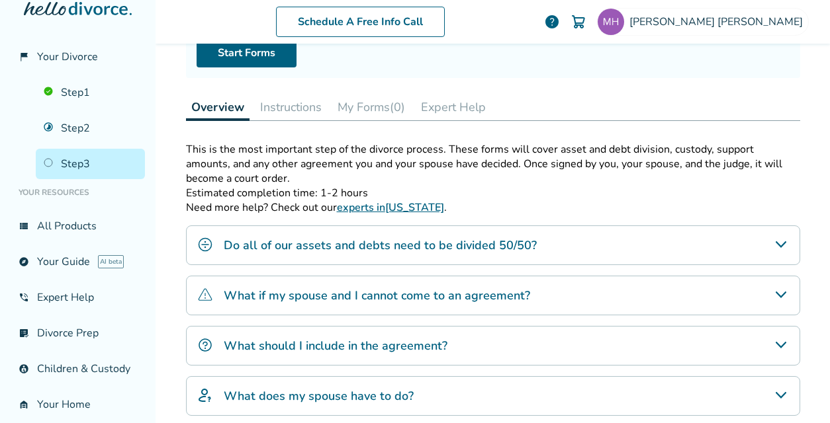
scroll to position [153, 0]
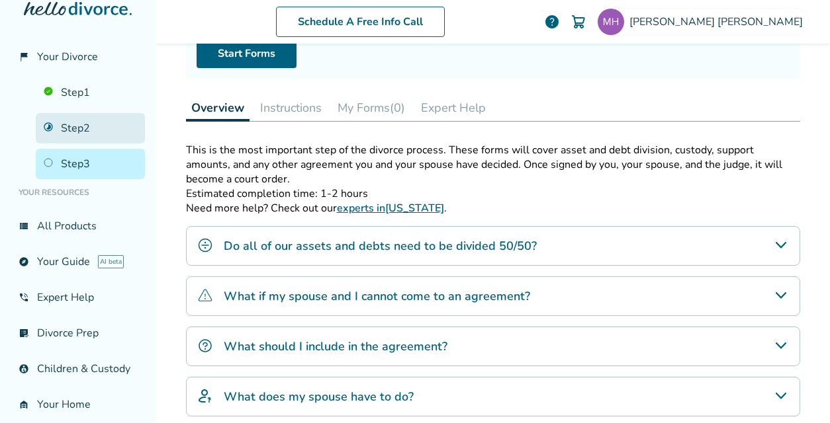
click at [74, 127] on link "Step 2" at bounding box center [90, 128] width 109 height 30
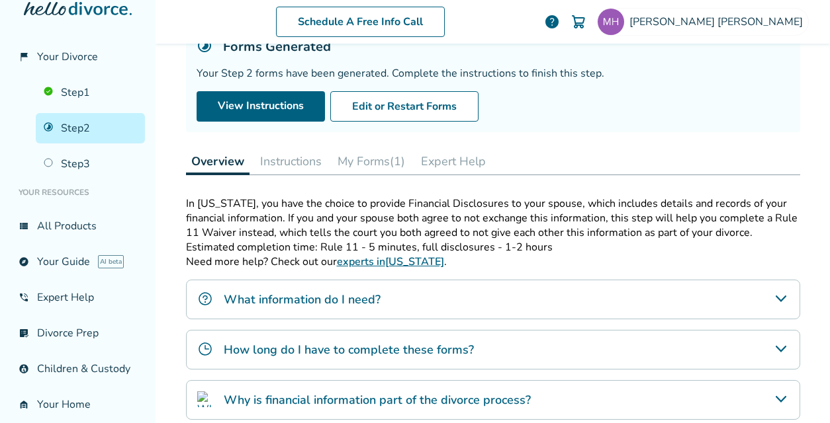
scroll to position [101, 0]
click at [78, 159] on link "Step 3" at bounding box center [90, 164] width 109 height 30
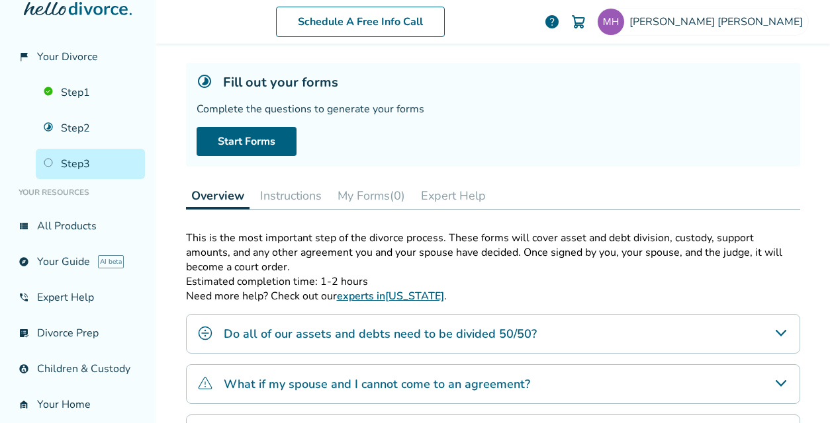
click at [353, 198] on button "My Forms (0)" at bounding box center [371, 196] width 78 height 26
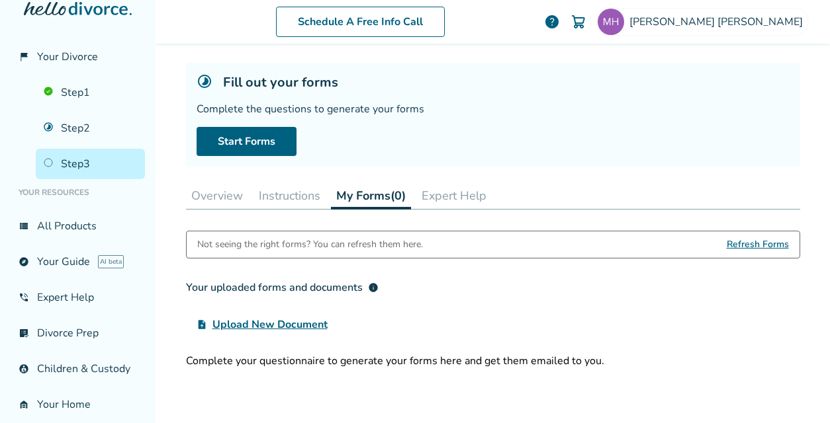
click at [278, 200] on button "Instructions" at bounding box center [289, 196] width 72 height 26
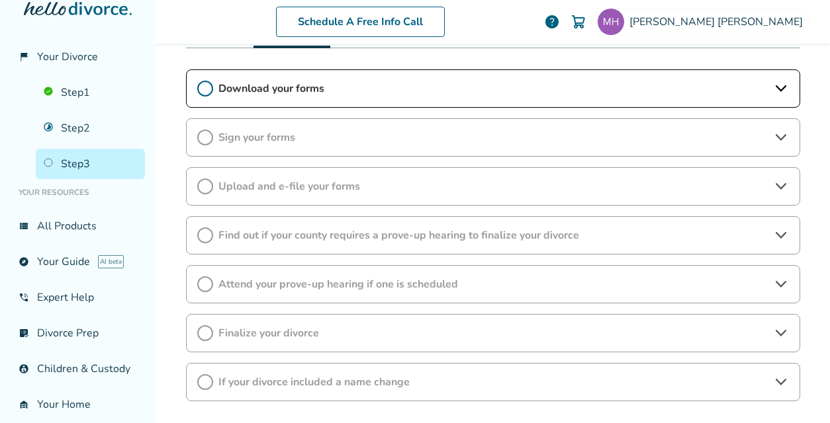
scroll to position [226, 0]
click at [419, 237] on span "Find out if your county requires a prove-up hearing to finalize your divorce" at bounding box center [492, 236] width 549 height 15
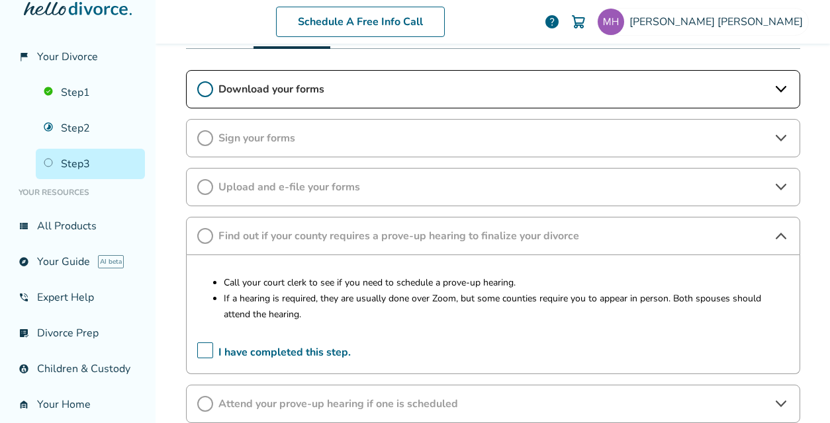
click at [426, 190] on span "Upload and e-file your forms" at bounding box center [492, 187] width 549 height 15
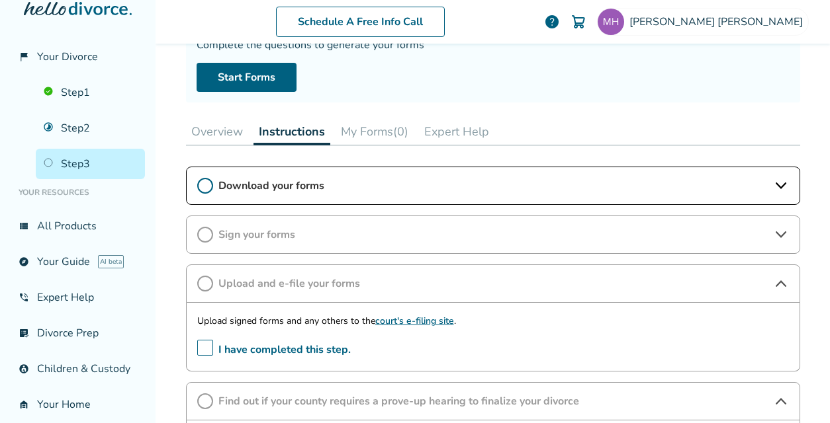
scroll to position [126, 0]
